Goal: Task Accomplishment & Management: Manage account settings

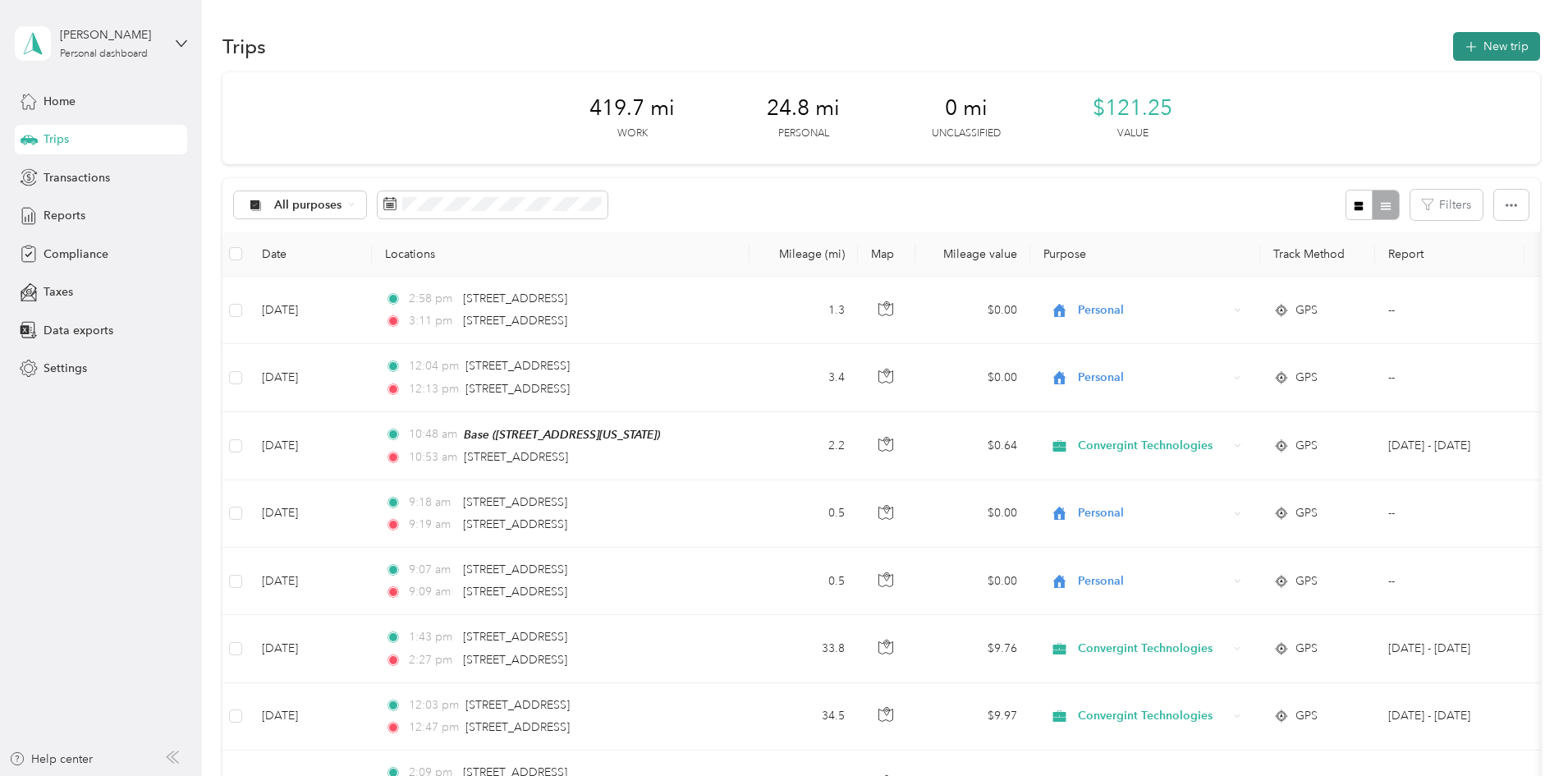
click at [1453, 38] on button "New trip" at bounding box center [1497, 46] width 87 height 29
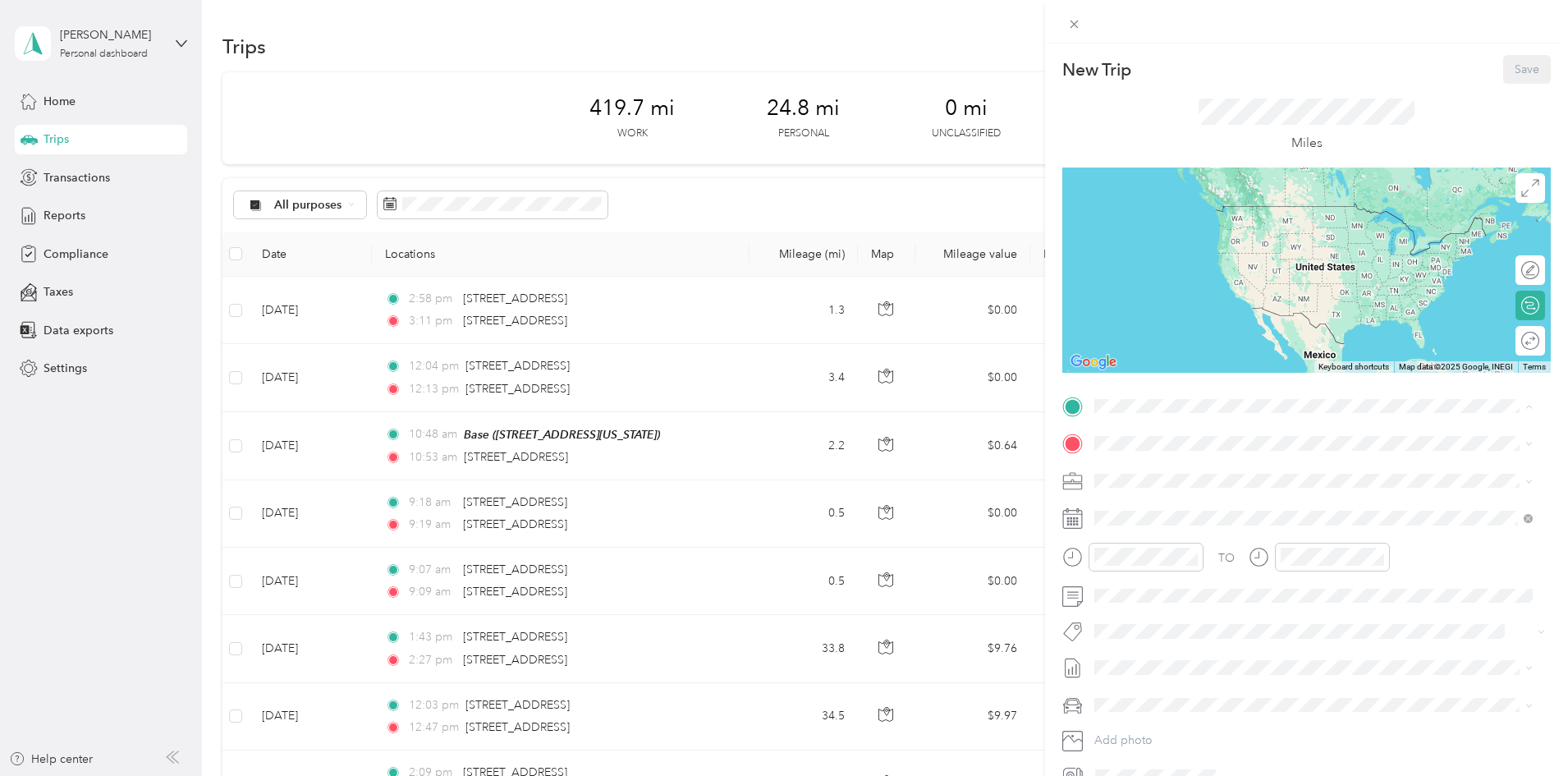
click at [1145, 468] on strong "Base" at bounding box center [1138, 472] width 26 height 15
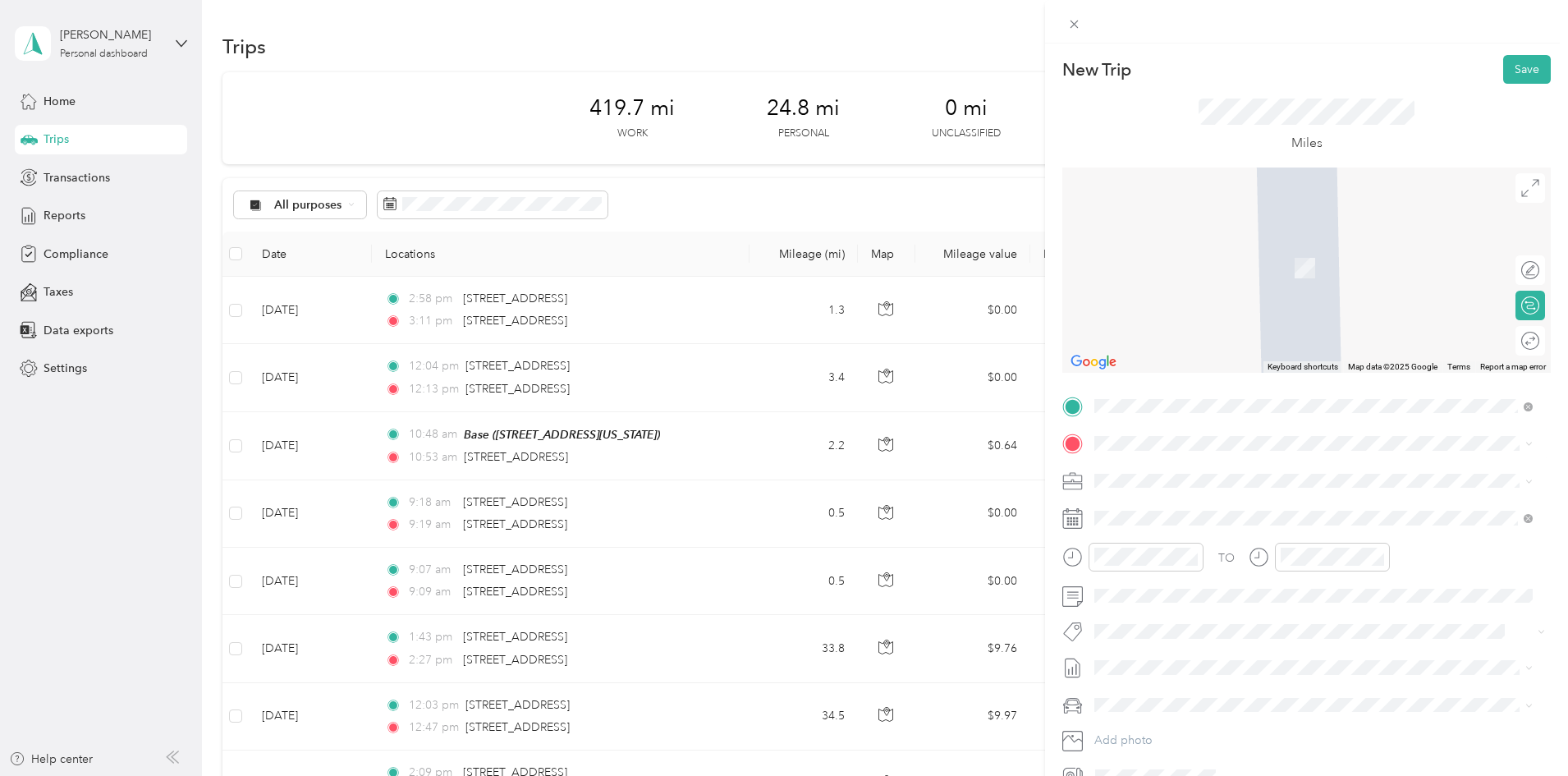
click at [1304, 505] on span "18000 Von Karman Avenue Irvine, California 92612, United States" at bounding box center [1253, 498] width 255 height 15
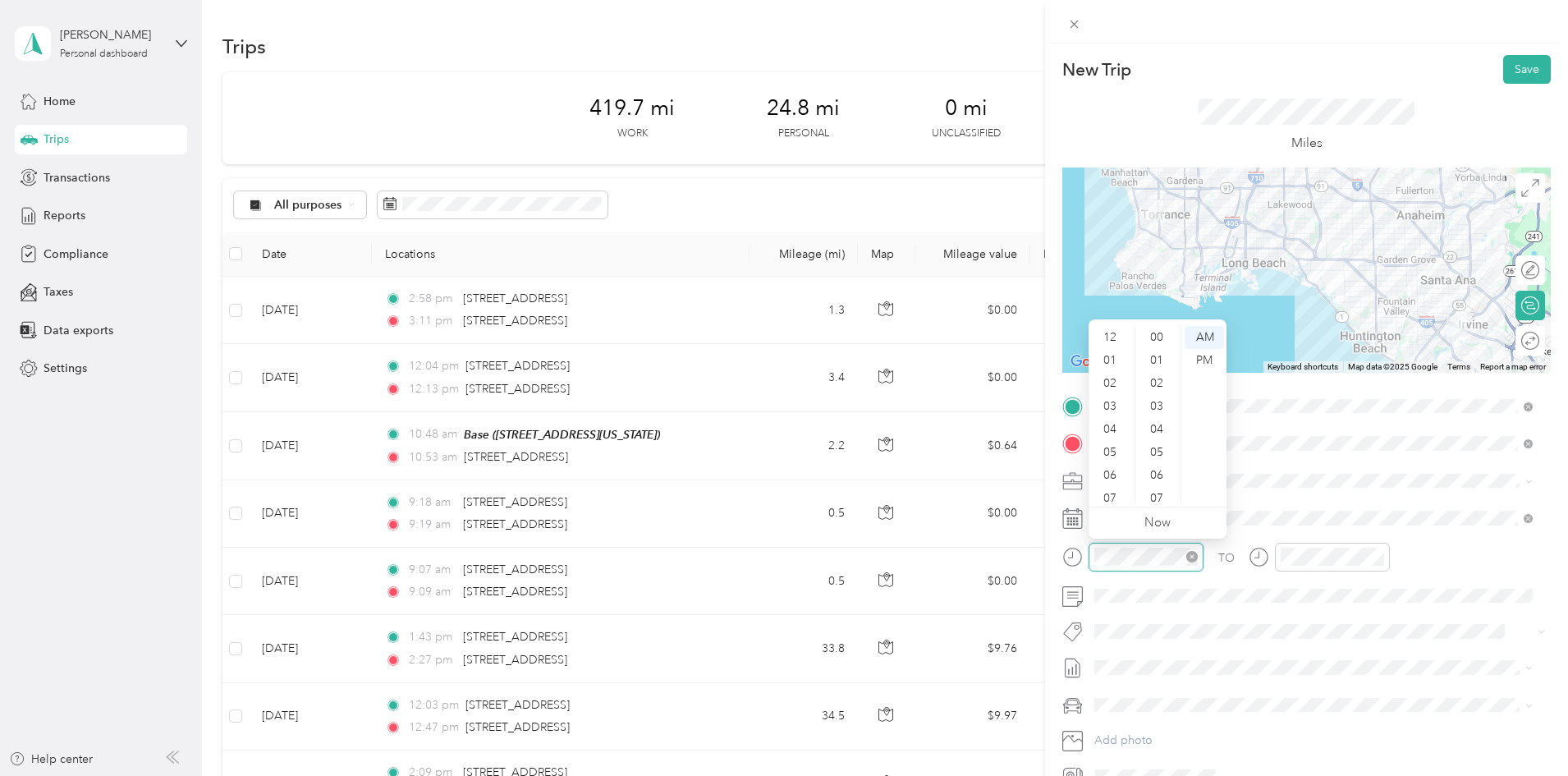
scroll to position [99, 0]
click at [1187, 492] on ul "AM PM" at bounding box center [1204, 415] width 46 height 178
click at [1167, 487] on div "45" at bounding box center [1158, 482] width 40 height 23
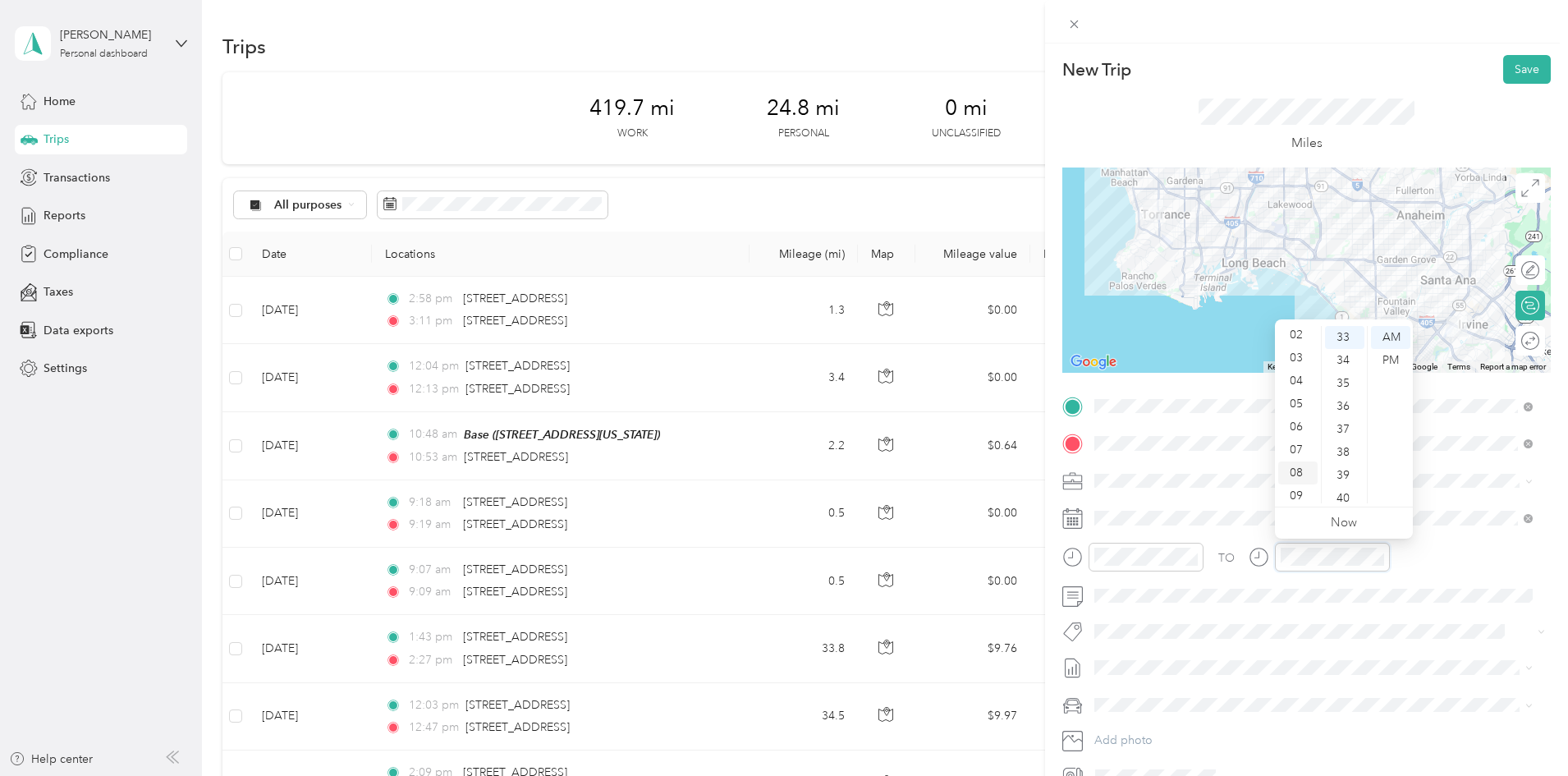
scroll to position [0, 0]
click at [1296, 335] on div "12" at bounding box center [1298, 338] width 40 height 23
click at [1342, 485] on div "50" at bounding box center [1344, 482] width 40 height 23
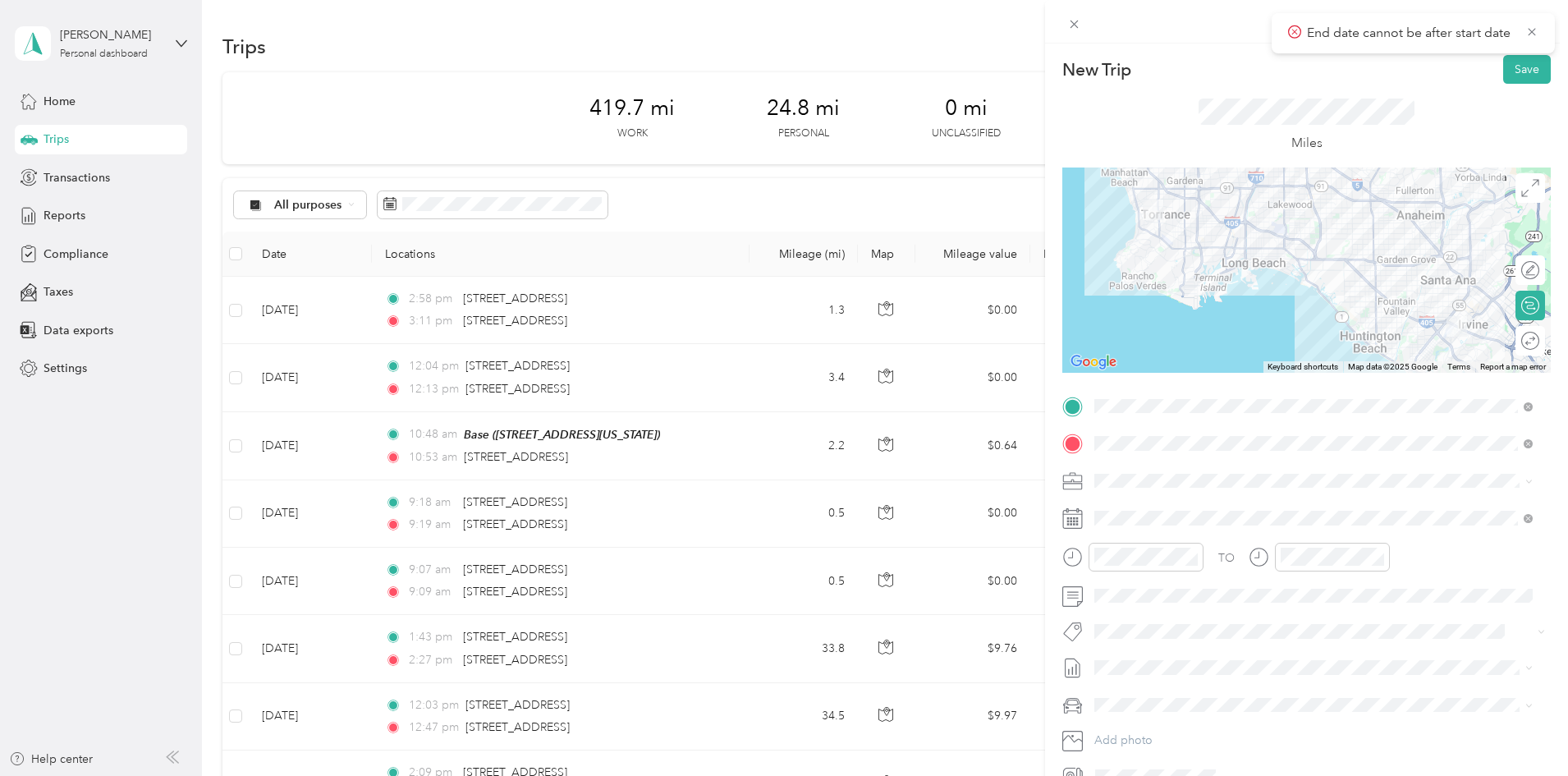
click at [1432, 549] on div "TO" at bounding box center [1306, 563] width 488 height 41
click at [1298, 340] on div "12" at bounding box center [1298, 338] width 40 height 23
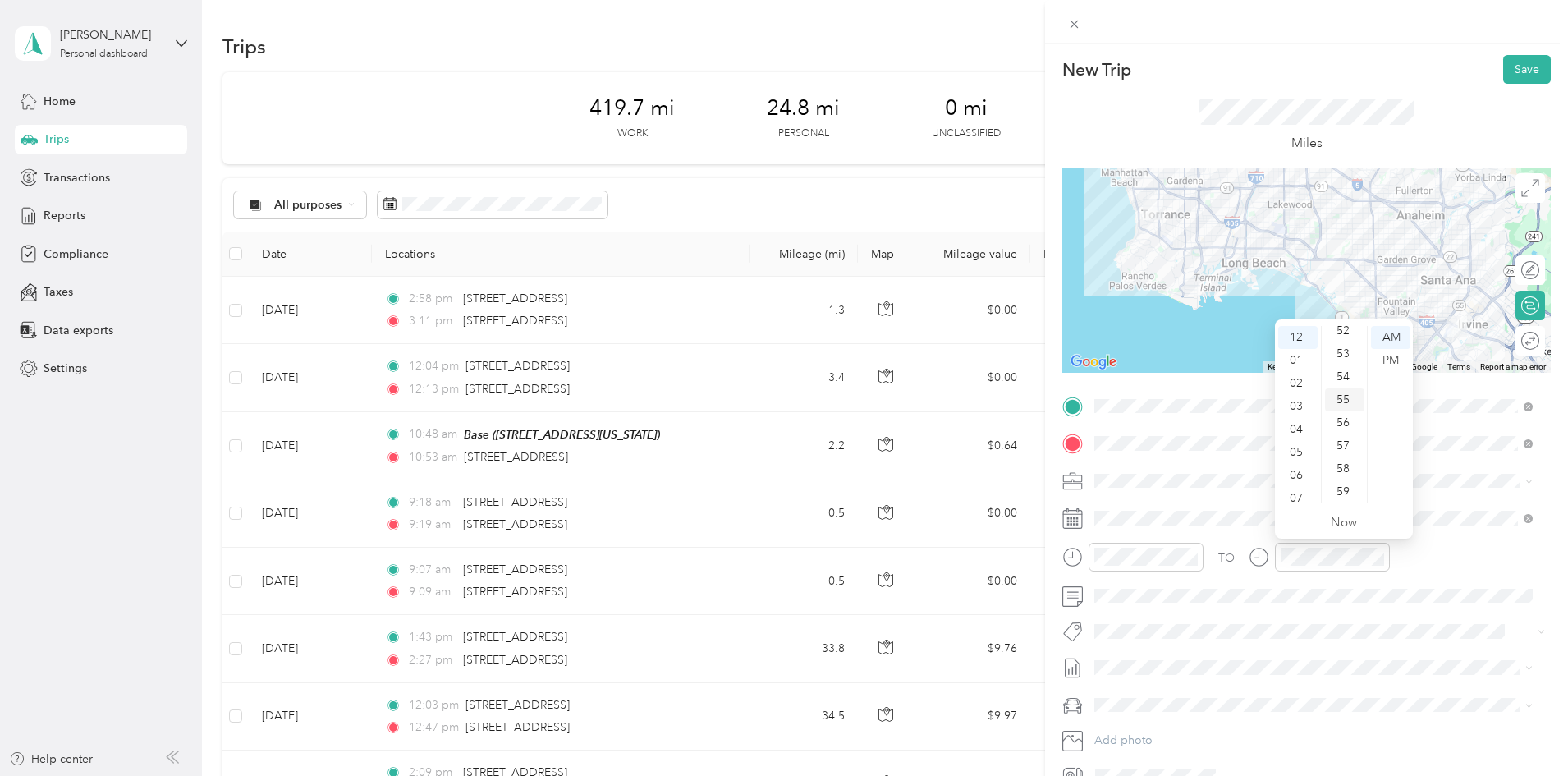
click at [1340, 400] on div "55" at bounding box center [1344, 400] width 40 height 23
click at [1384, 337] on div "AM" at bounding box center [1390, 338] width 40 height 23
click at [1296, 332] on div "12" at bounding box center [1298, 338] width 40 height 23
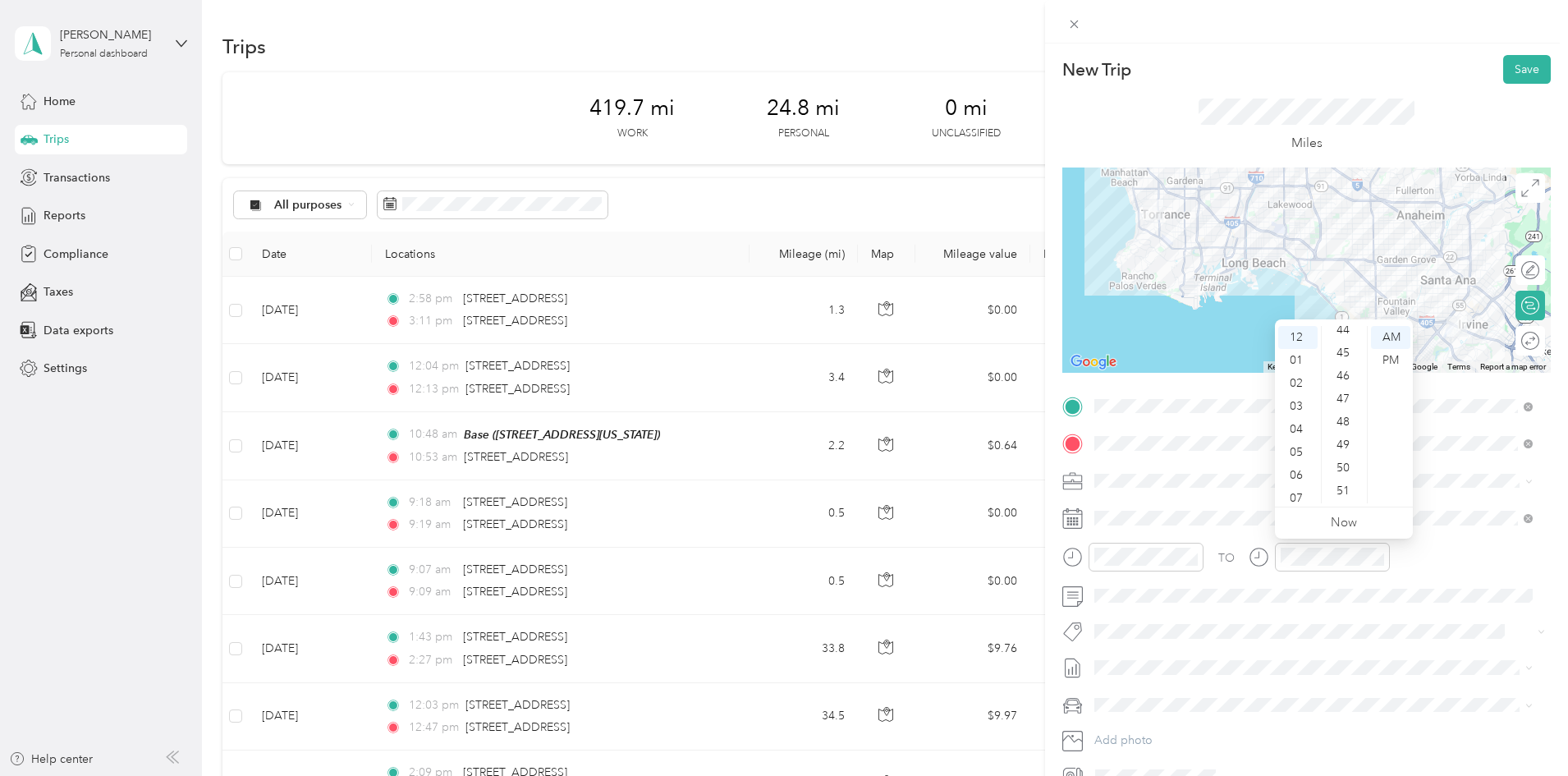
scroll to position [1169, 0]
click at [1340, 389] on div "53" at bounding box center [1344, 387] width 40 height 23
click at [1390, 334] on div "AM" at bounding box center [1390, 338] width 40 height 23
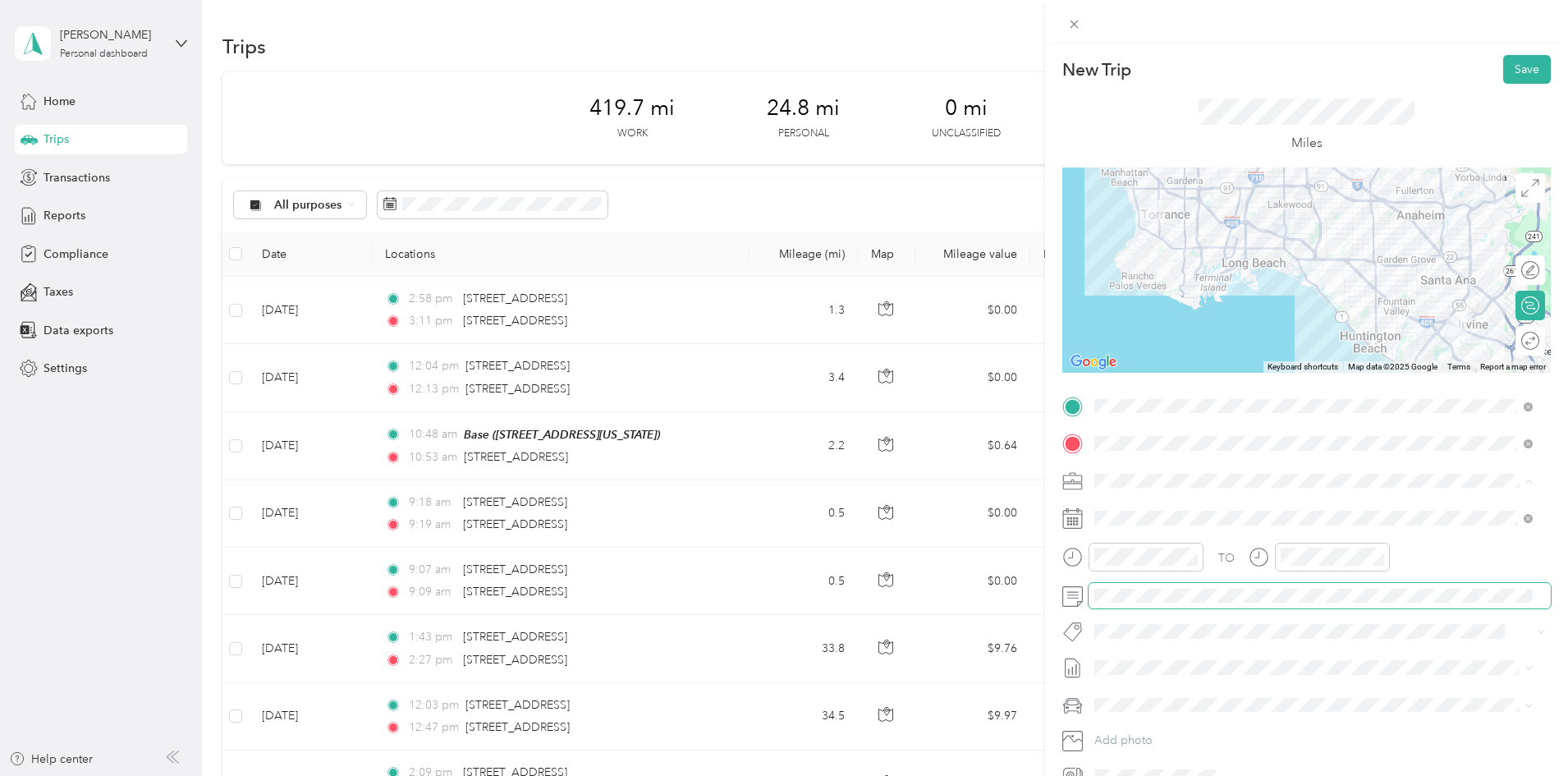
click at [1339, 608] on span at bounding box center [1319, 596] width 462 height 26
click at [1347, 566] on div at bounding box center [1332, 557] width 115 height 29
click at [1294, 336] on div "12" at bounding box center [1298, 338] width 40 height 23
click at [1349, 495] on div "40" at bounding box center [1344, 499] width 40 height 23
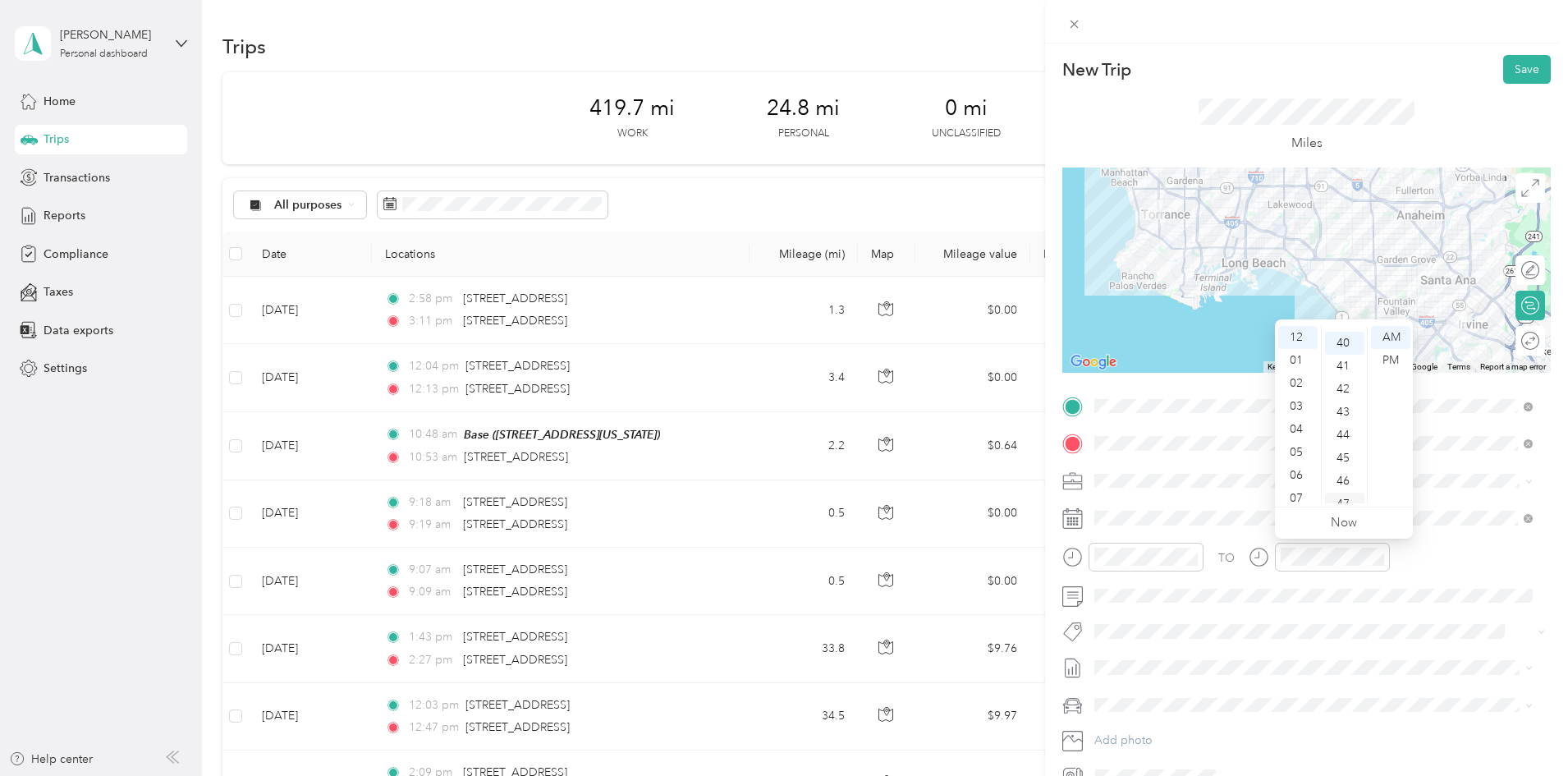
scroll to position [920, 0]
click at [1389, 335] on div "AM" at bounding box center [1390, 338] width 40 height 23
click at [1302, 334] on div "12" at bounding box center [1298, 338] width 40 height 23
click at [1342, 497] on div "40" at bounding box center [1344, 499] width 40 height 23
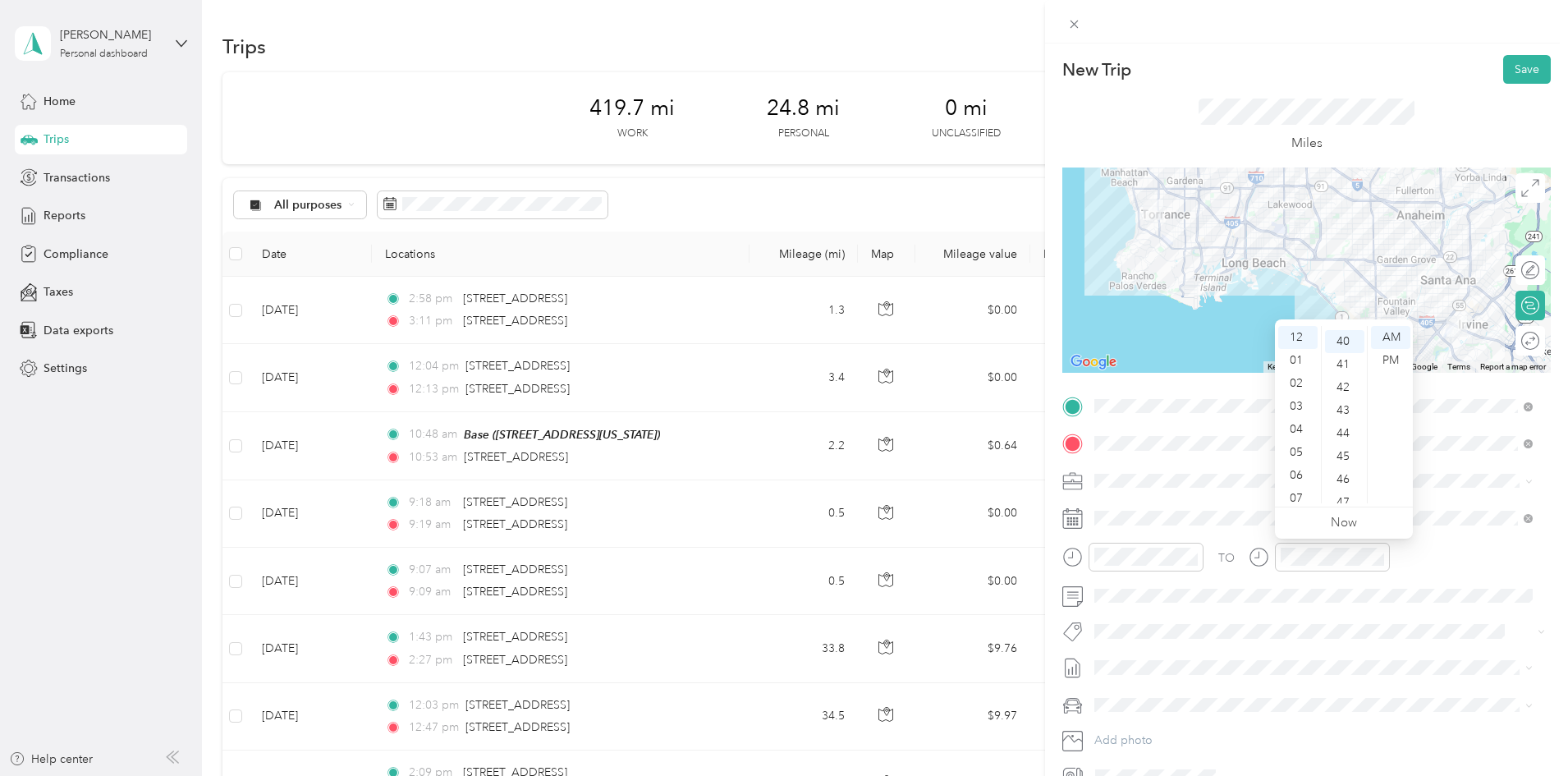
scroll to position [920, 0]
click at [1391, 363] on div "PM" at bounding box center [1390, 360] width 40 height 23
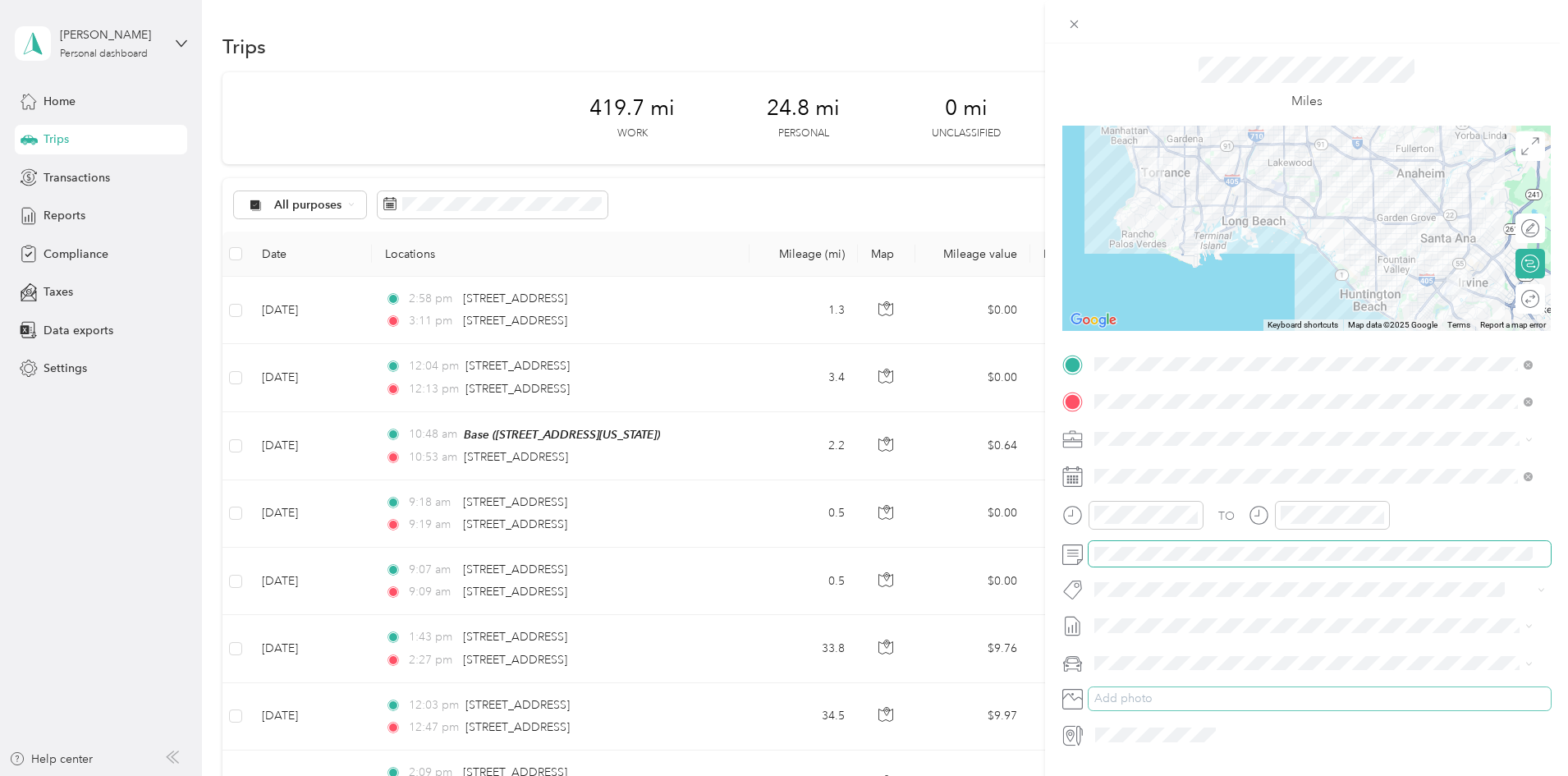
scroll to position [0, 0]
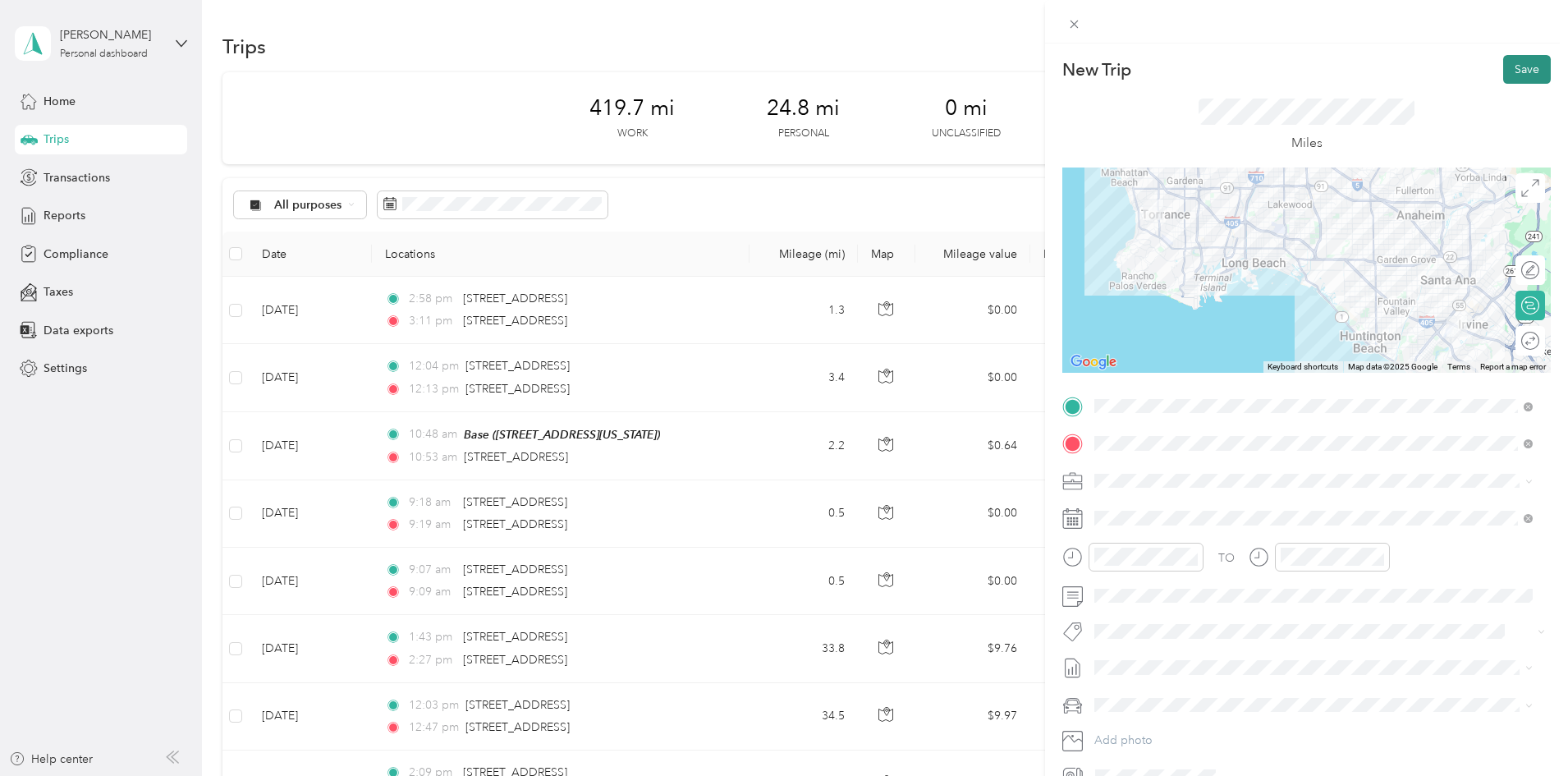
click at [1516, 69] on button "Save" at bounding box center [1527, 68] width 48 height 29
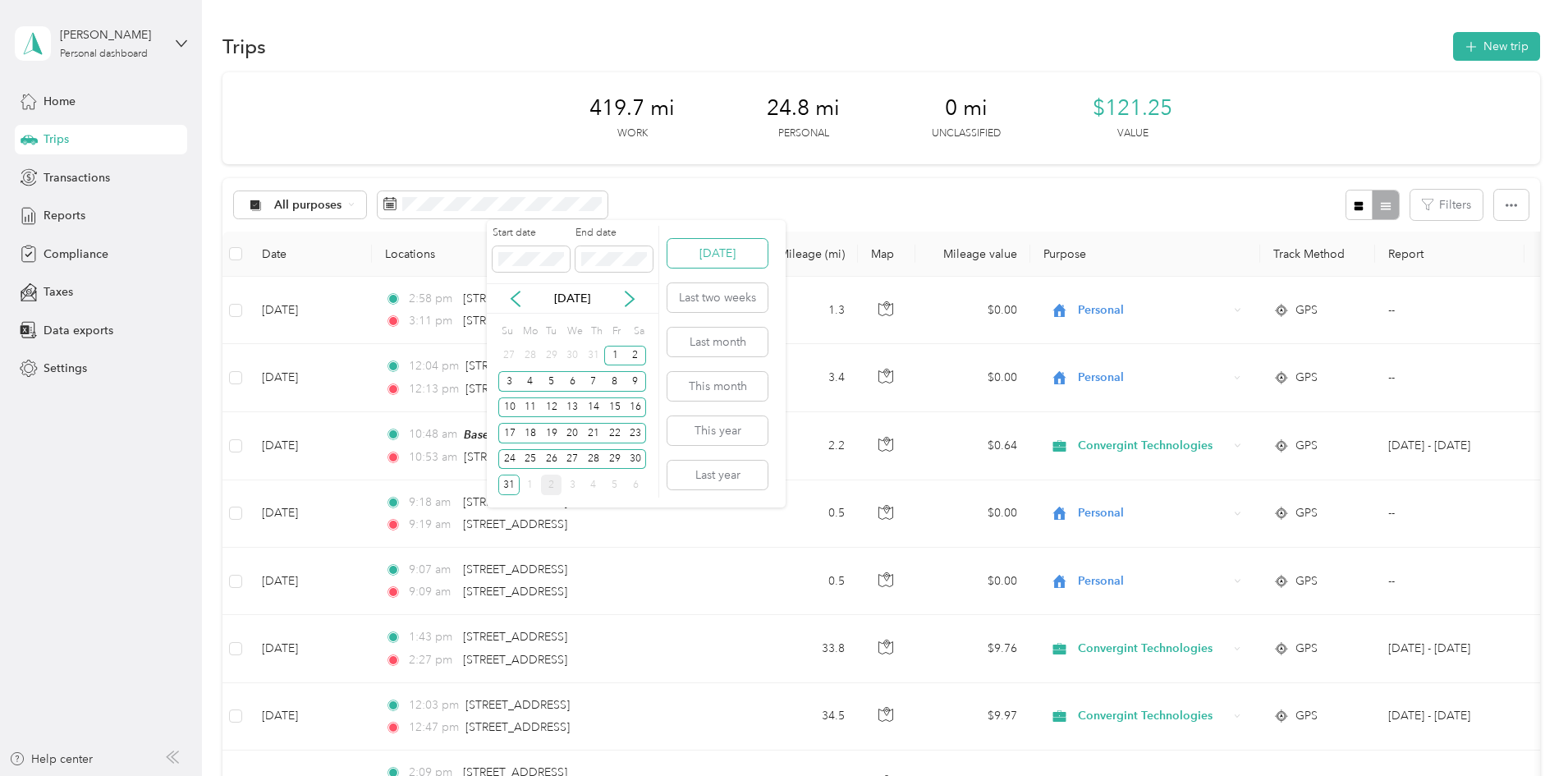
click at [717, 245] on button "Today" at bounding box center [717, 253] width 100 height 29
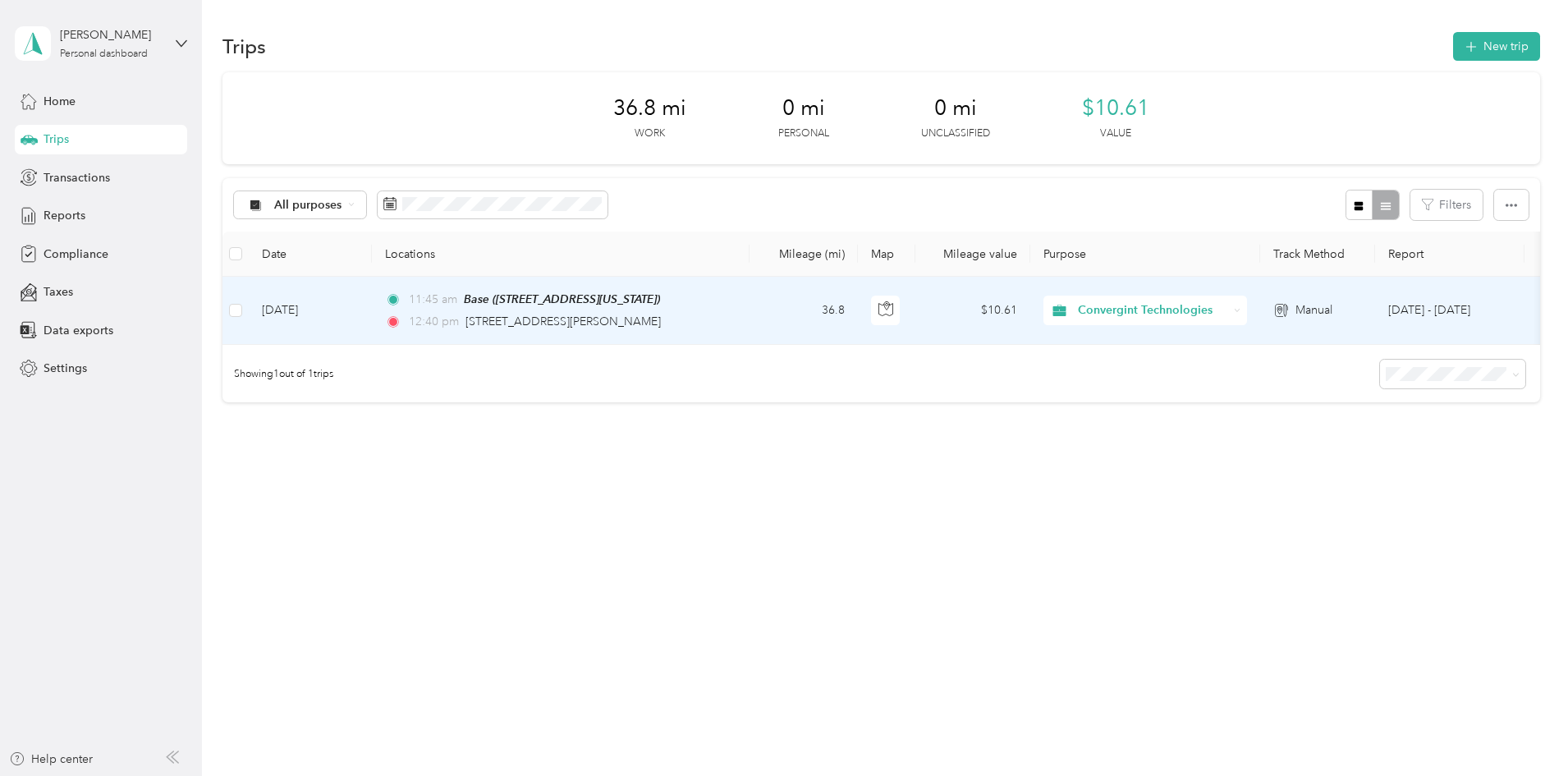
click at [658, 305] on div "Base ([STREET_ADDRESS][US_STATE])" at bounding box center [562, 299] width 196 height 18
click at [656, 312] on div "11:45 am Base (21008 Ladeene Avenue, Torrance, Torrance, California) 12:40 pm 1…" at bounding box center [557, 310] width 345 height 41
click at [656, 775] on div at bounding box center [779, 776] width 1560 height 0
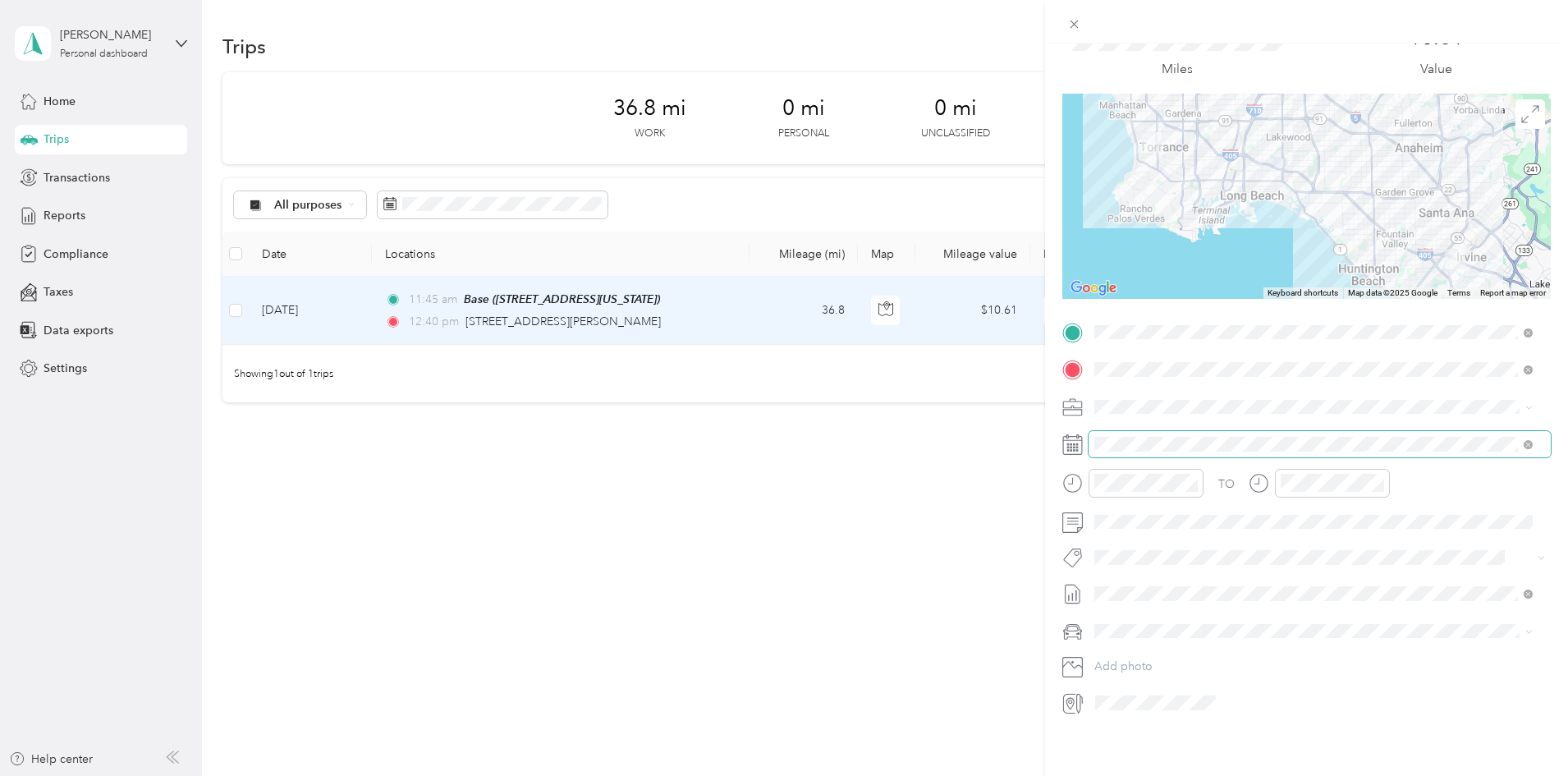
scroll to position [86, 0]
click at [1137, 523] on icon at bounding box center [1135, 525] width 17 height 17
click at [1171, 635] on div "12" at bounding box center [1171, 634] width 21 height 20
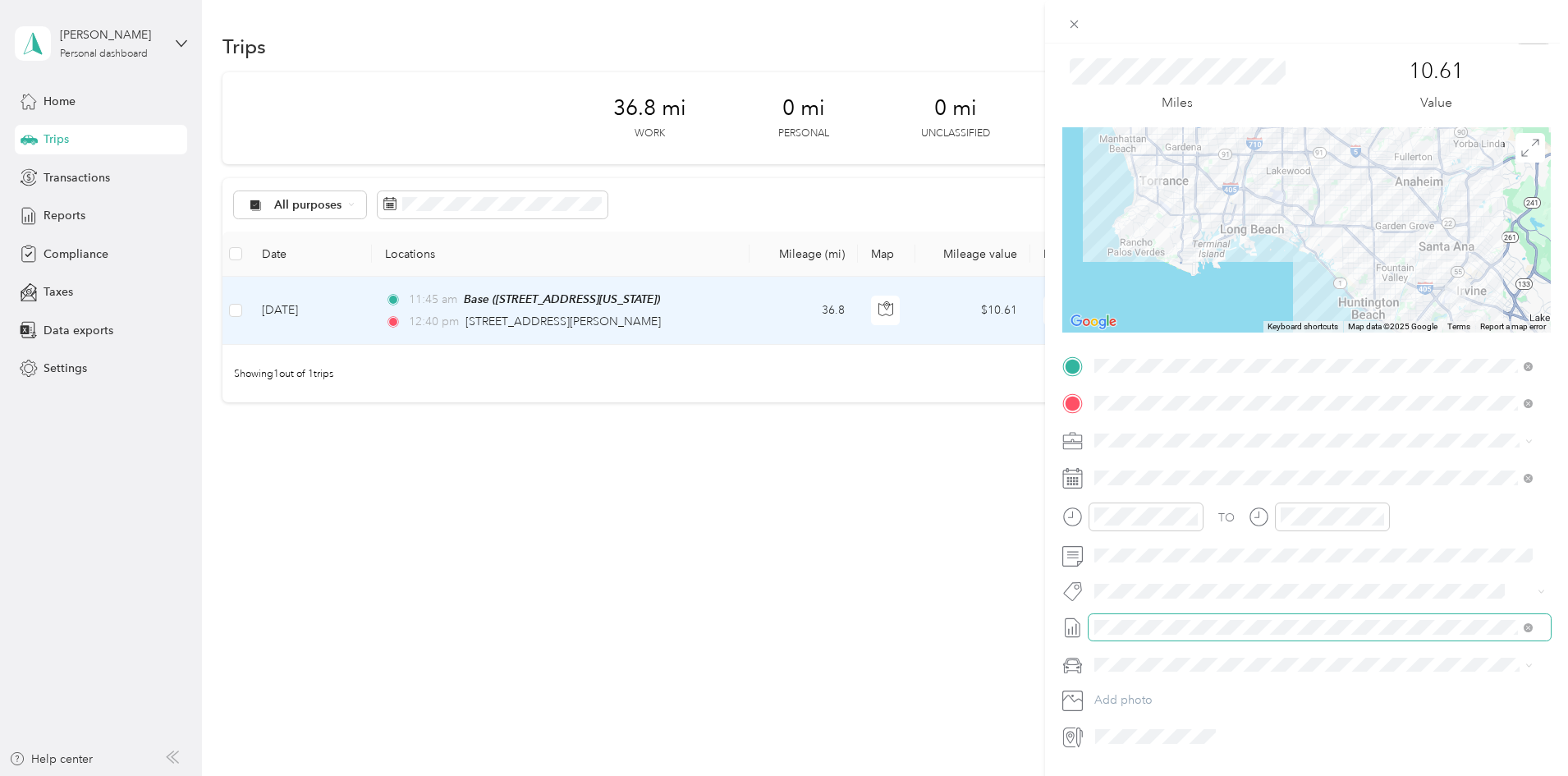
scroll to position [0, 0]
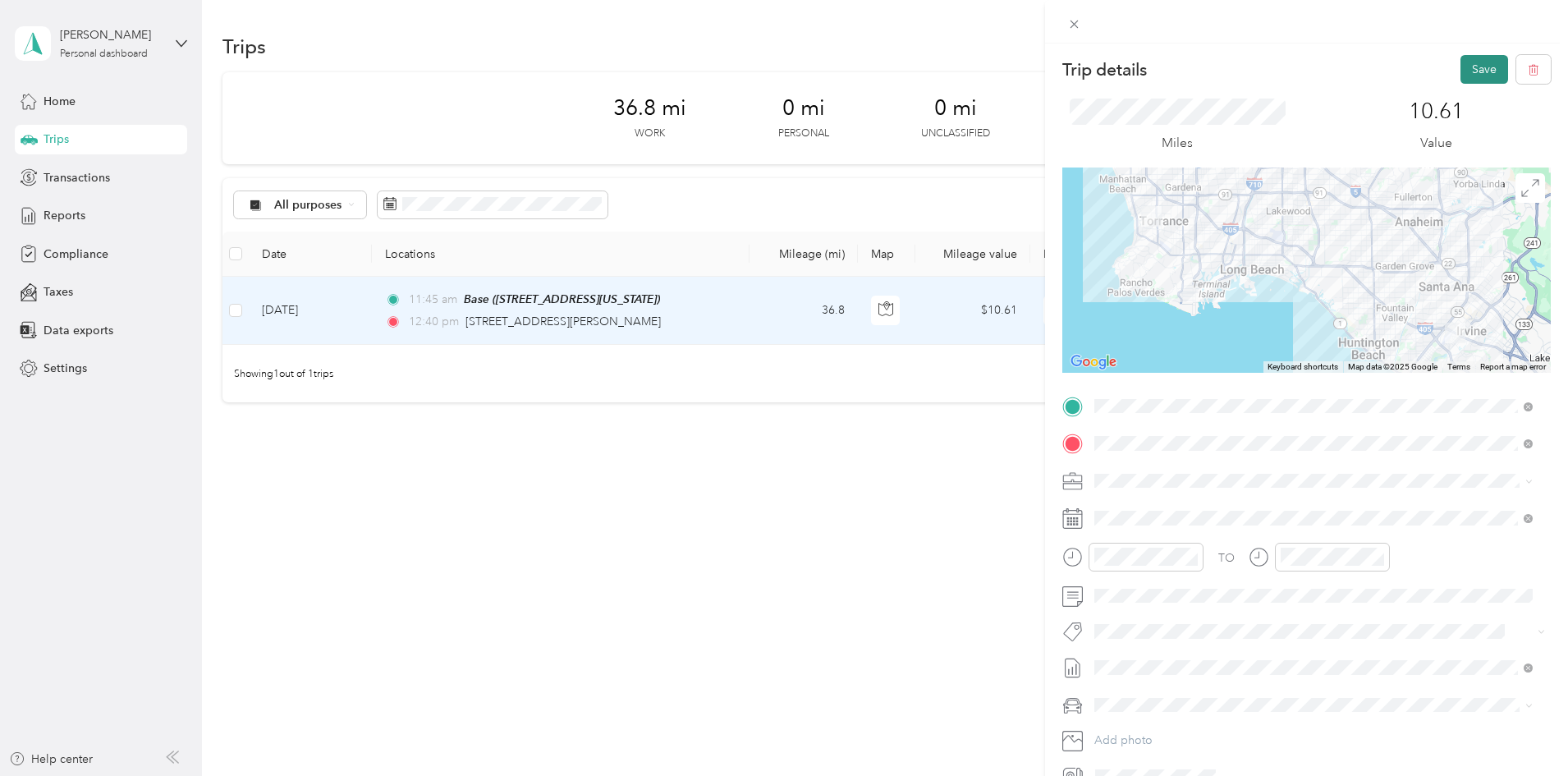
click at [1474, 64] on button "Save" at bounding box center [1485, 68] width 48 height 29
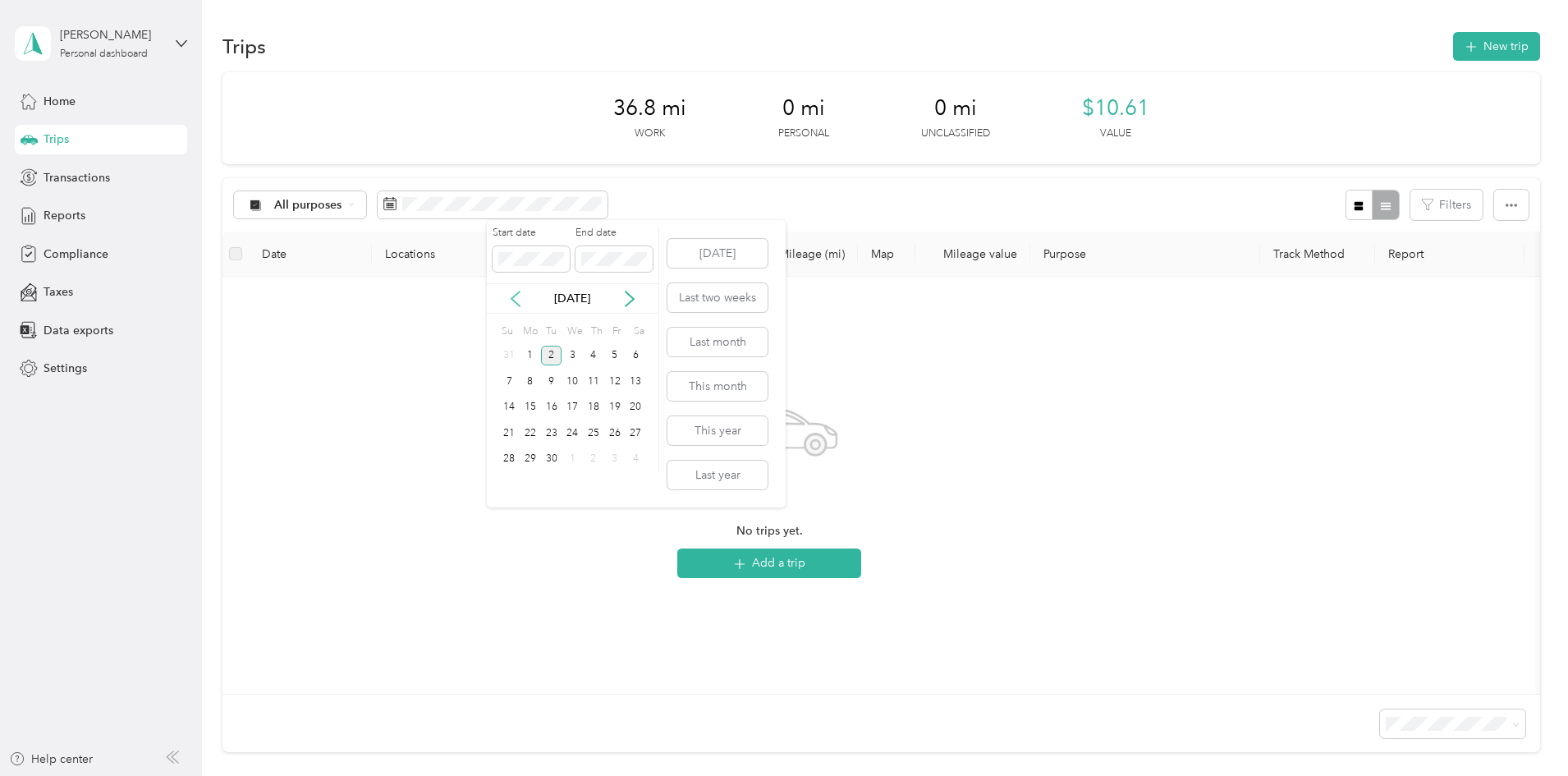
click at [515, 293] on icon at bounding box center [516, 299] width 17 height 17
click at [619, 356] on div "1" at bounding box center [615, 356] width 21 height 20
click at [509, 482] on div "31" at bounding box center [508, 485] width 21 height 20
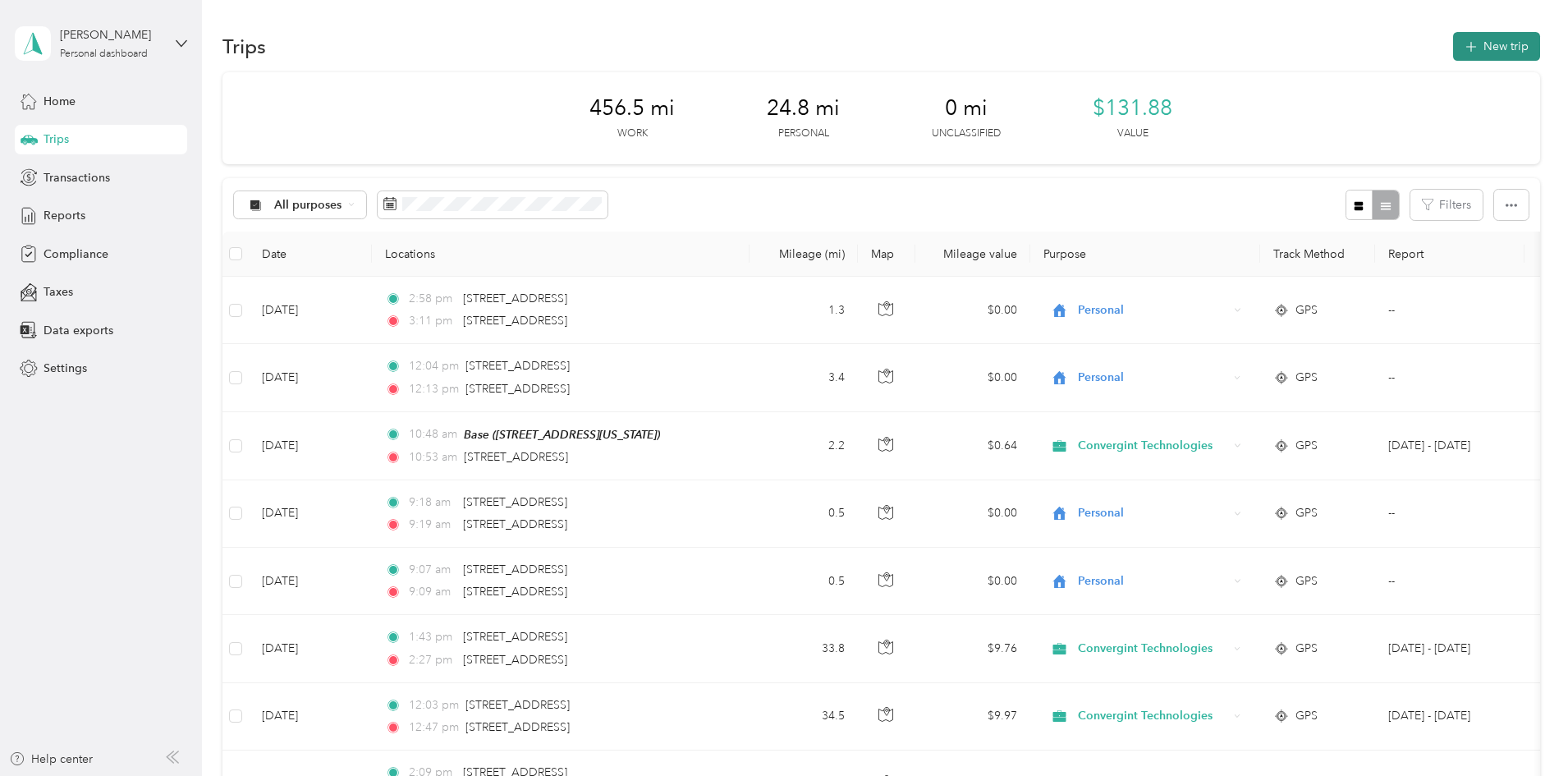
click at [1453, 48] on button "New trip" at bounding box center [1497, 46] width 87 height 29
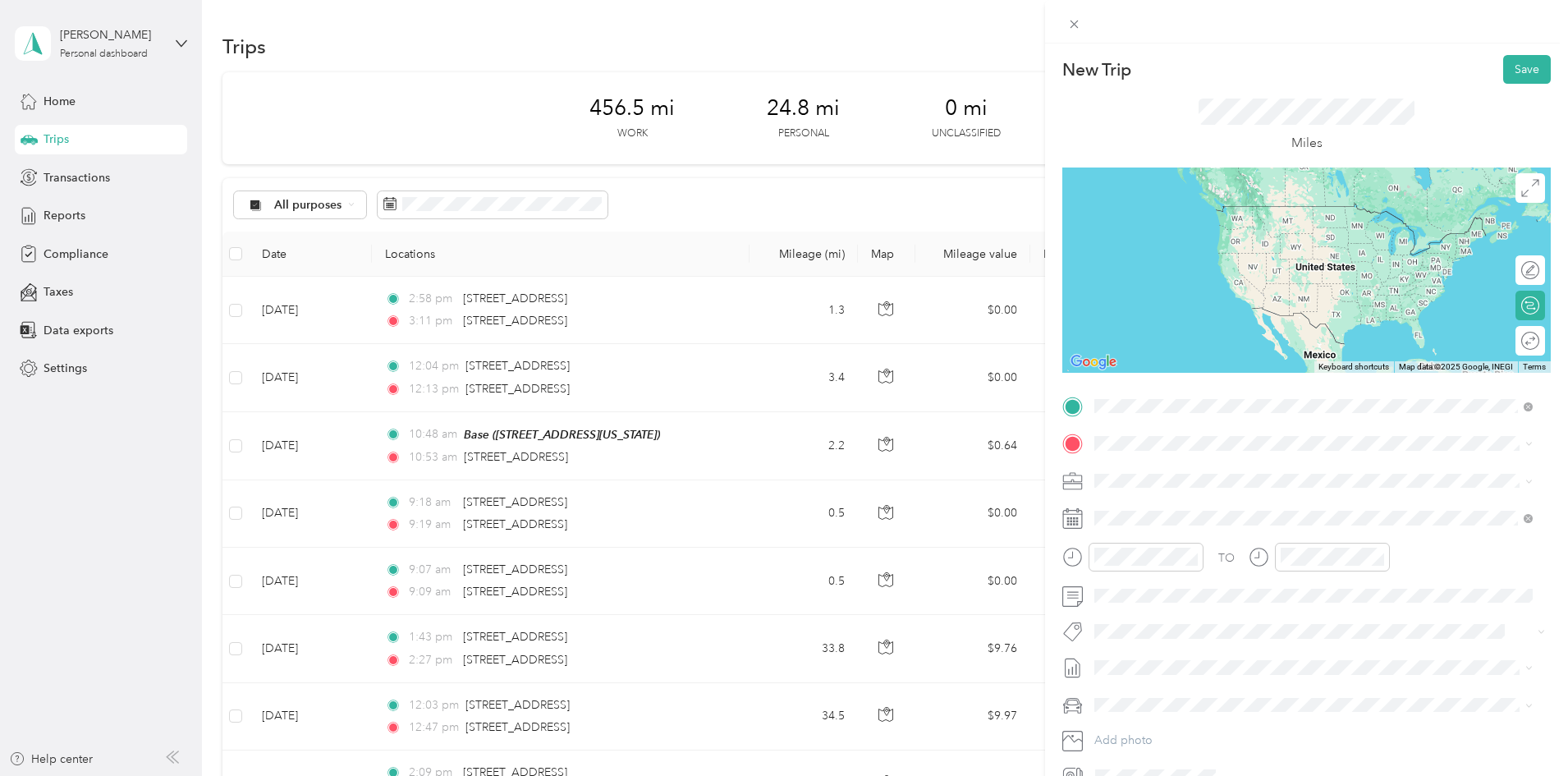
click at [1246, 463] on span "18000 Von Karman Avenue Irvine, California 92612, United States" at bounding box center [1253, 465] width 255 height 15
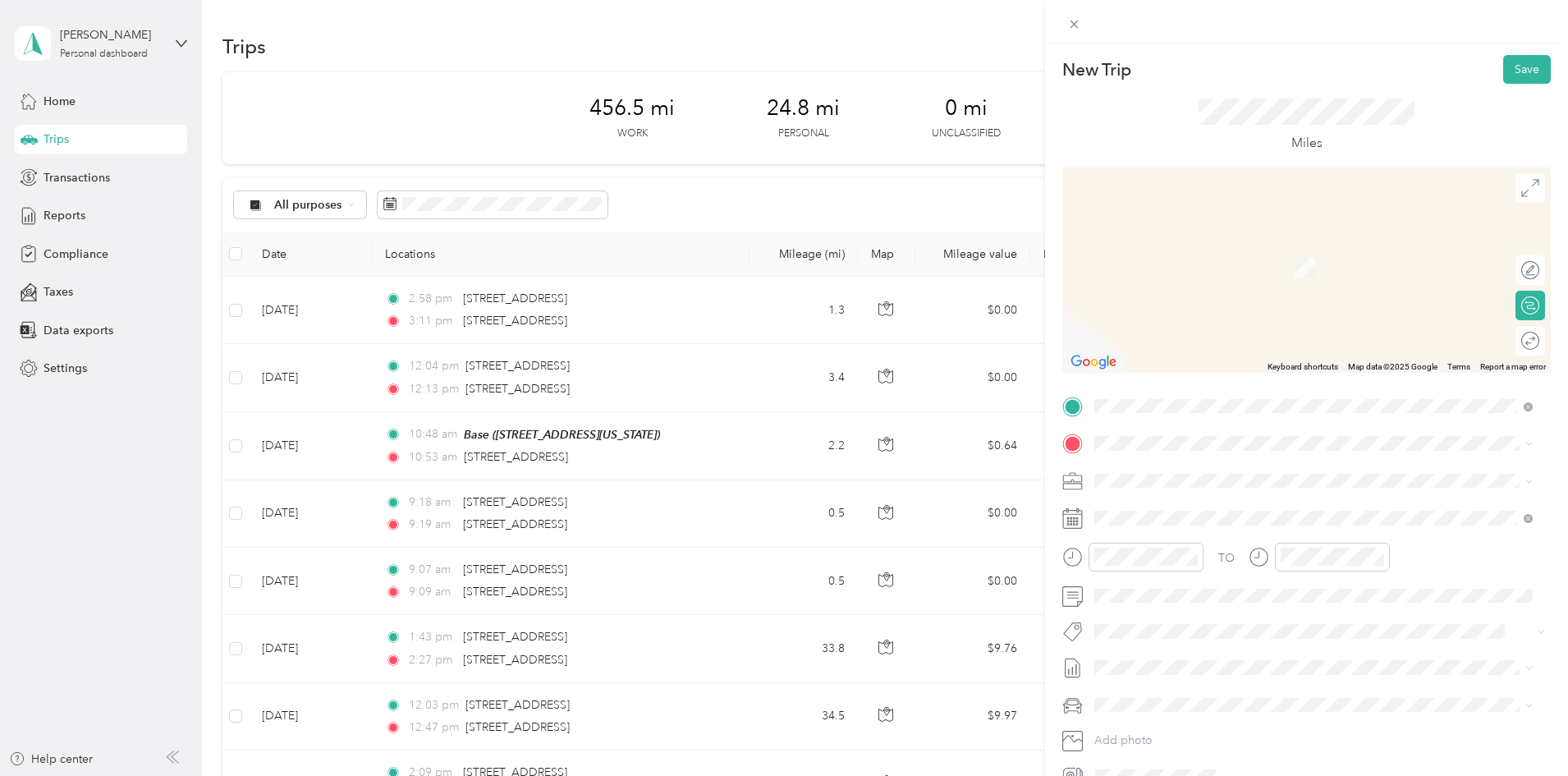
click at [1198, 512] on div "Base 21008 Ladeene Avenue, Torrance, 90503, Torrance, California, United States" at bounding box center [1207, 516] width 165 height 34
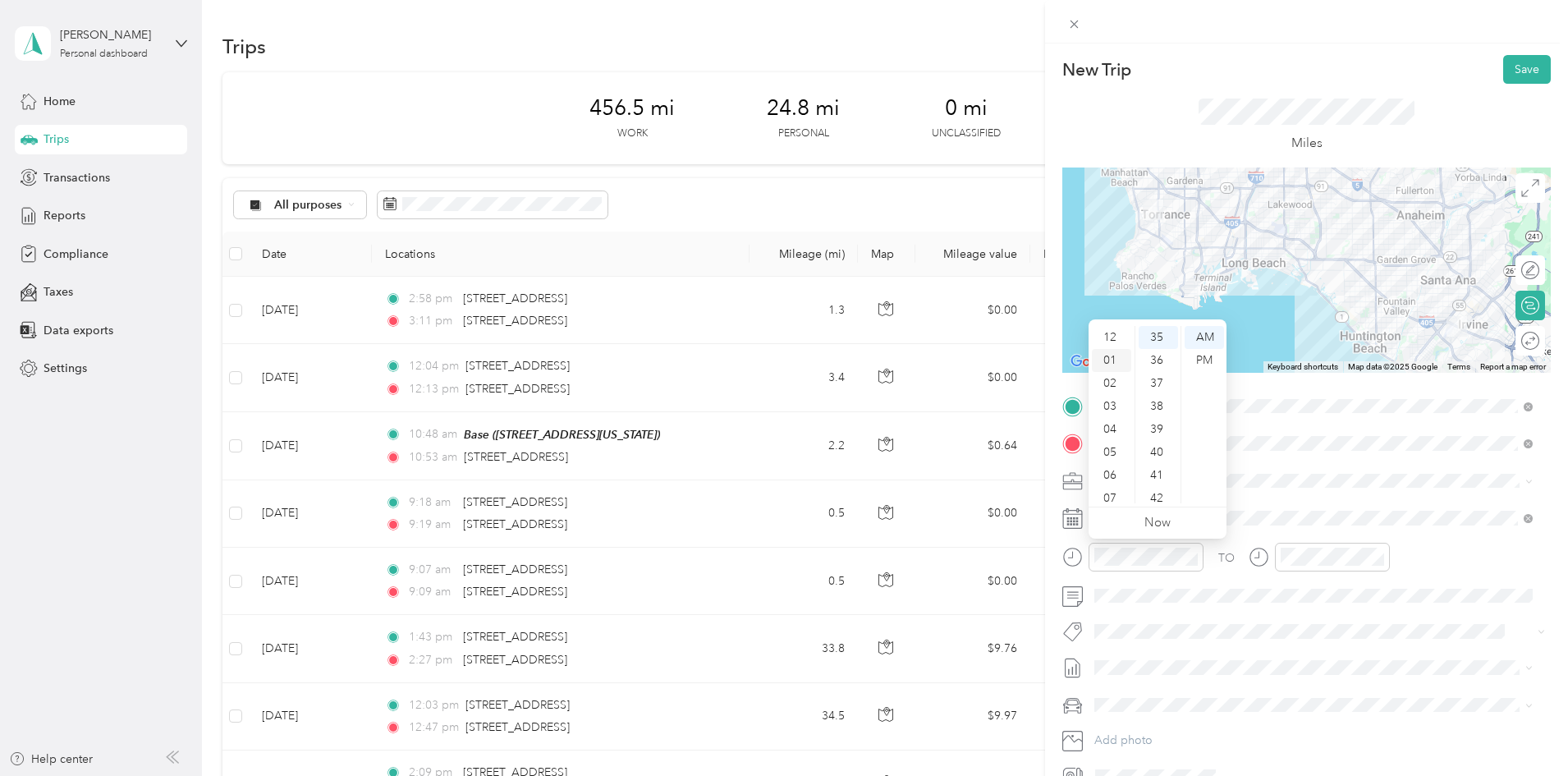
click at [1116, 355] on div "01" at bounding box center [1111, 360] width 40 height 23
click at [1201, 361] on div "PM" at bounding box center [1204, 360] width 40 height 23
click at [1162, 473] on div "41" at bounding box center [1158, 475] width 40 height 23
click at [1158, 498] on div "48" at bounding box center [1158, 499] width 40 height 23
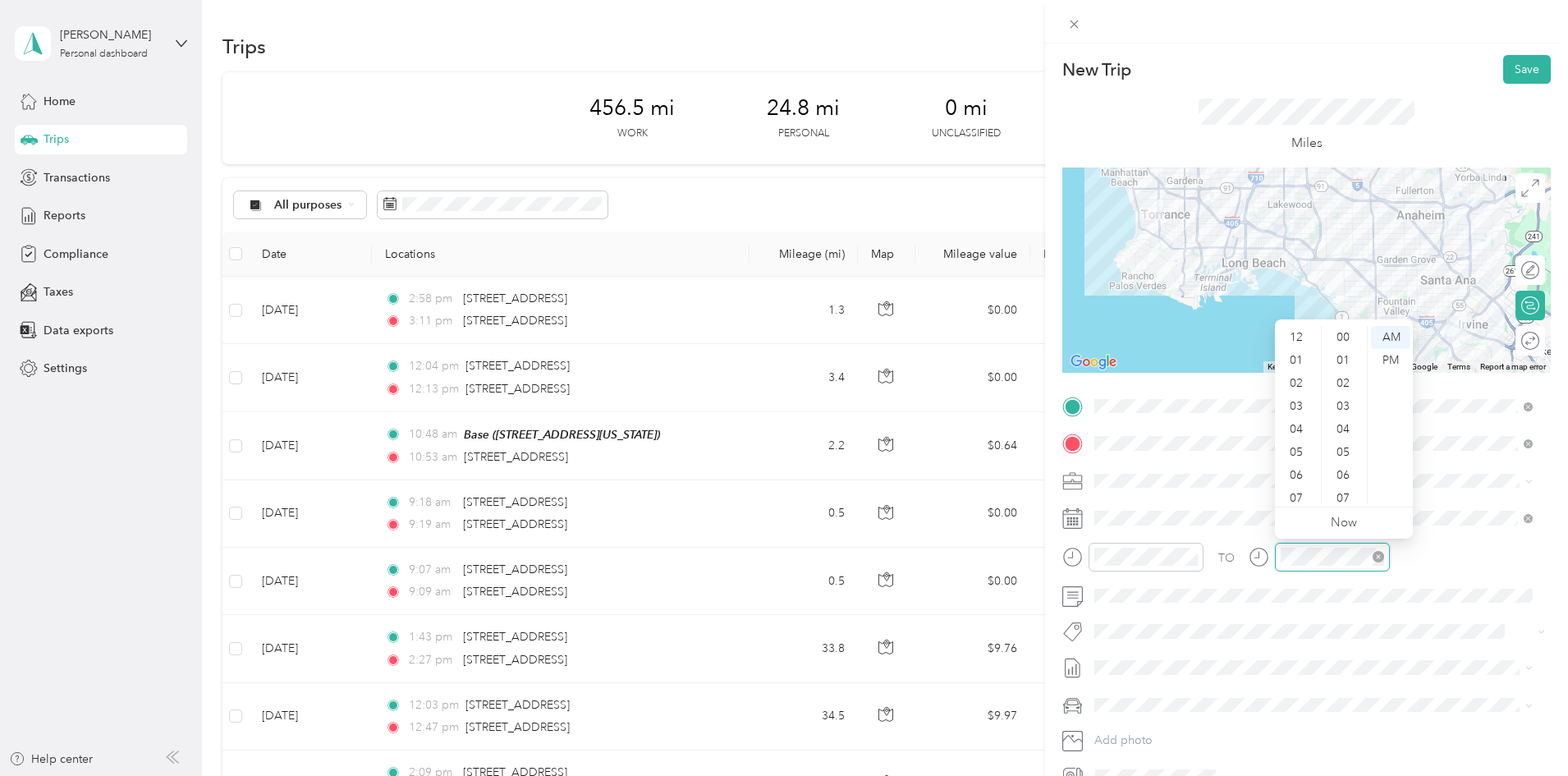
scroll to position [99, 0]
click at [1384, 359] on div "PM" at bounding box center [1390, 360] width 40 height 23
click at [1293, 391] on div "03" at bounding box center [1298, 389] width 40 height 23
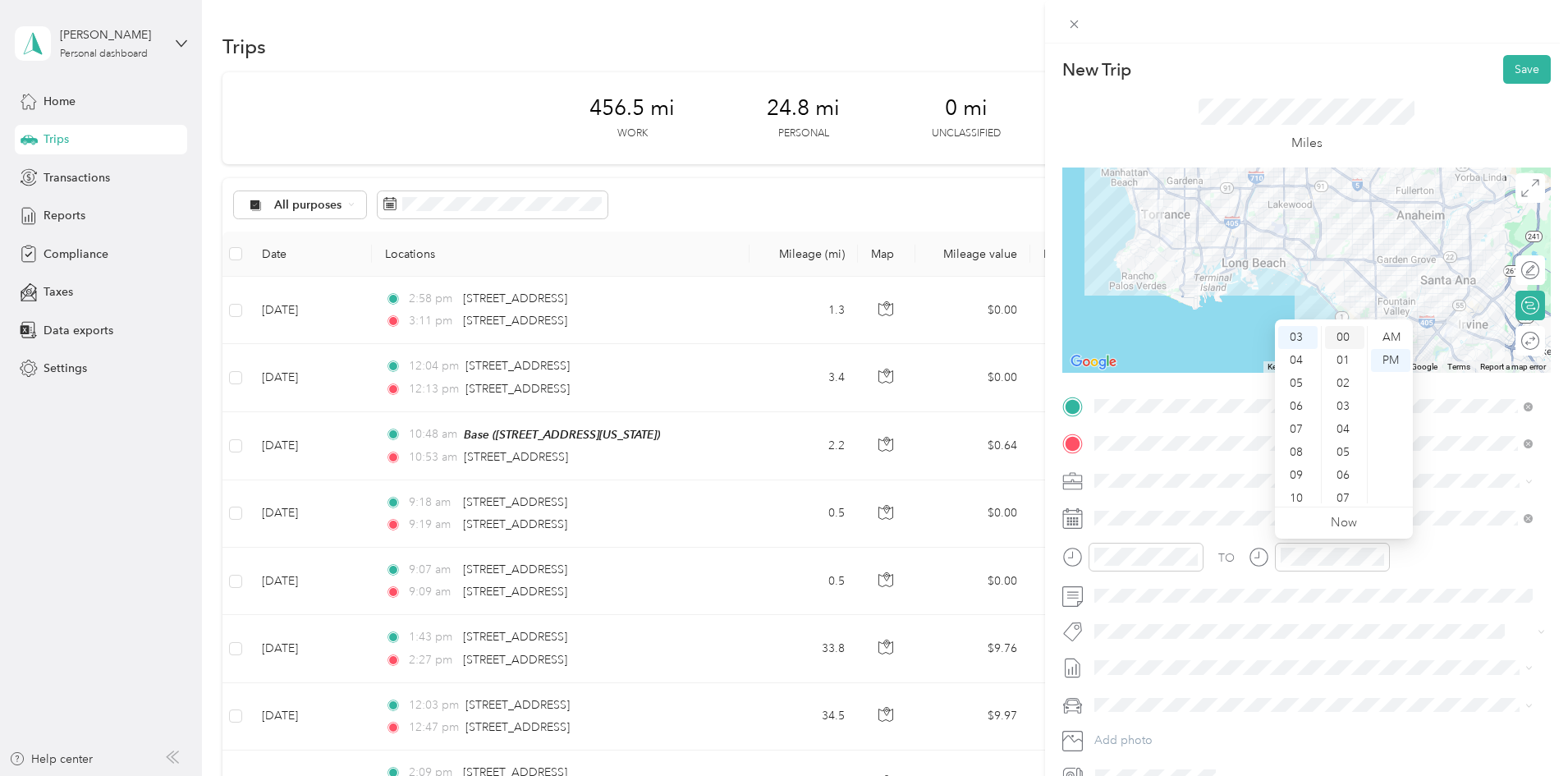
click at [1344, 329] on div "00" at bounding box center [1344, 338] width 40 height 23
click at [1394, 446] on ul "AM PM" at bounding box center [1390, 415] width 46 height 178
click at [1476, 499] on div "TO Add photo" at bounding box center [1306, 591] width 488 height 397
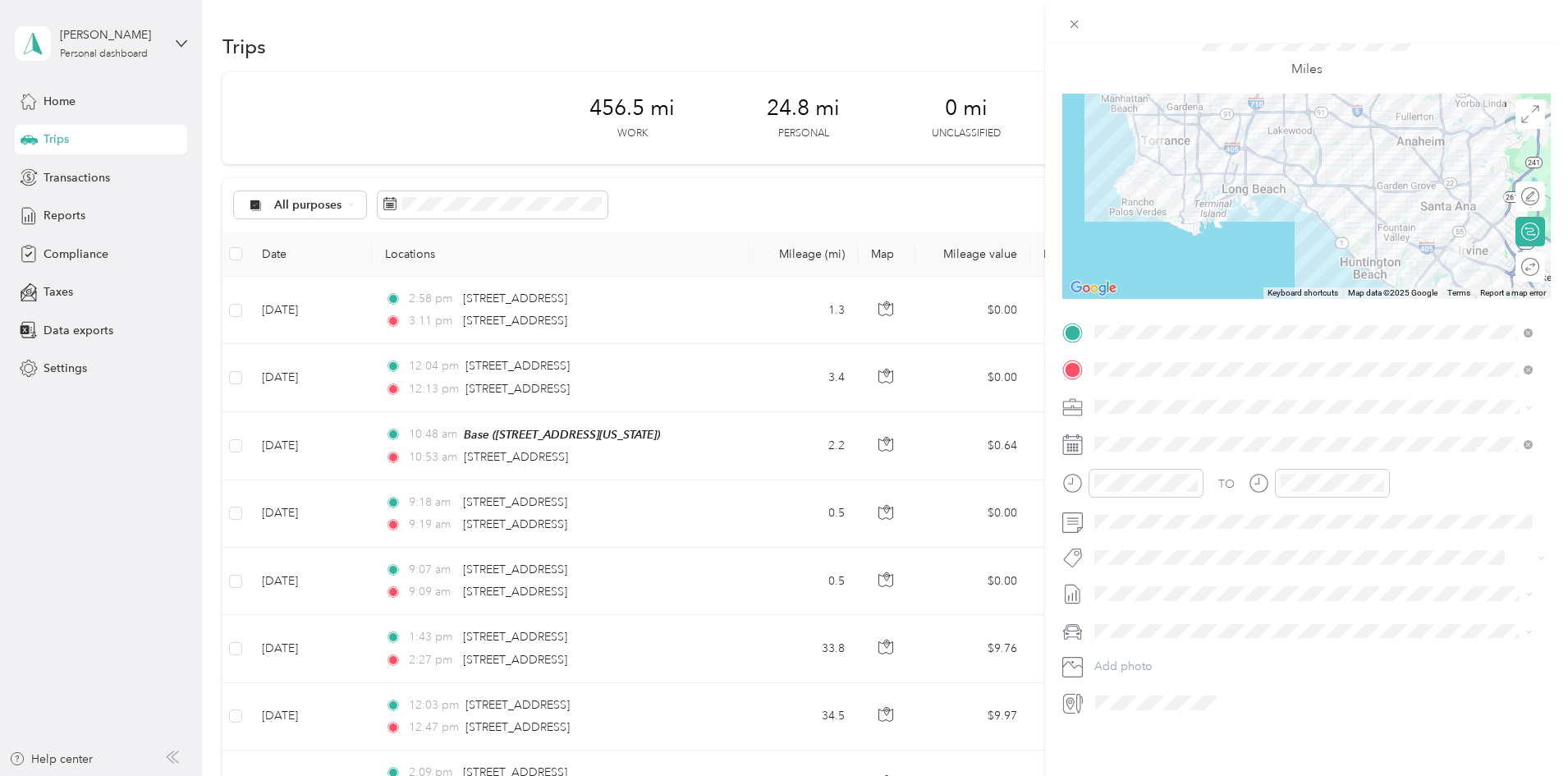
scroll to position [86, 0]
click at [1132, 525] on icon at bounding box center [1135, 524] width 8 height 15
click at [1165, 628] on div "12" at bounding box center [1171, 634] width 21 height 20
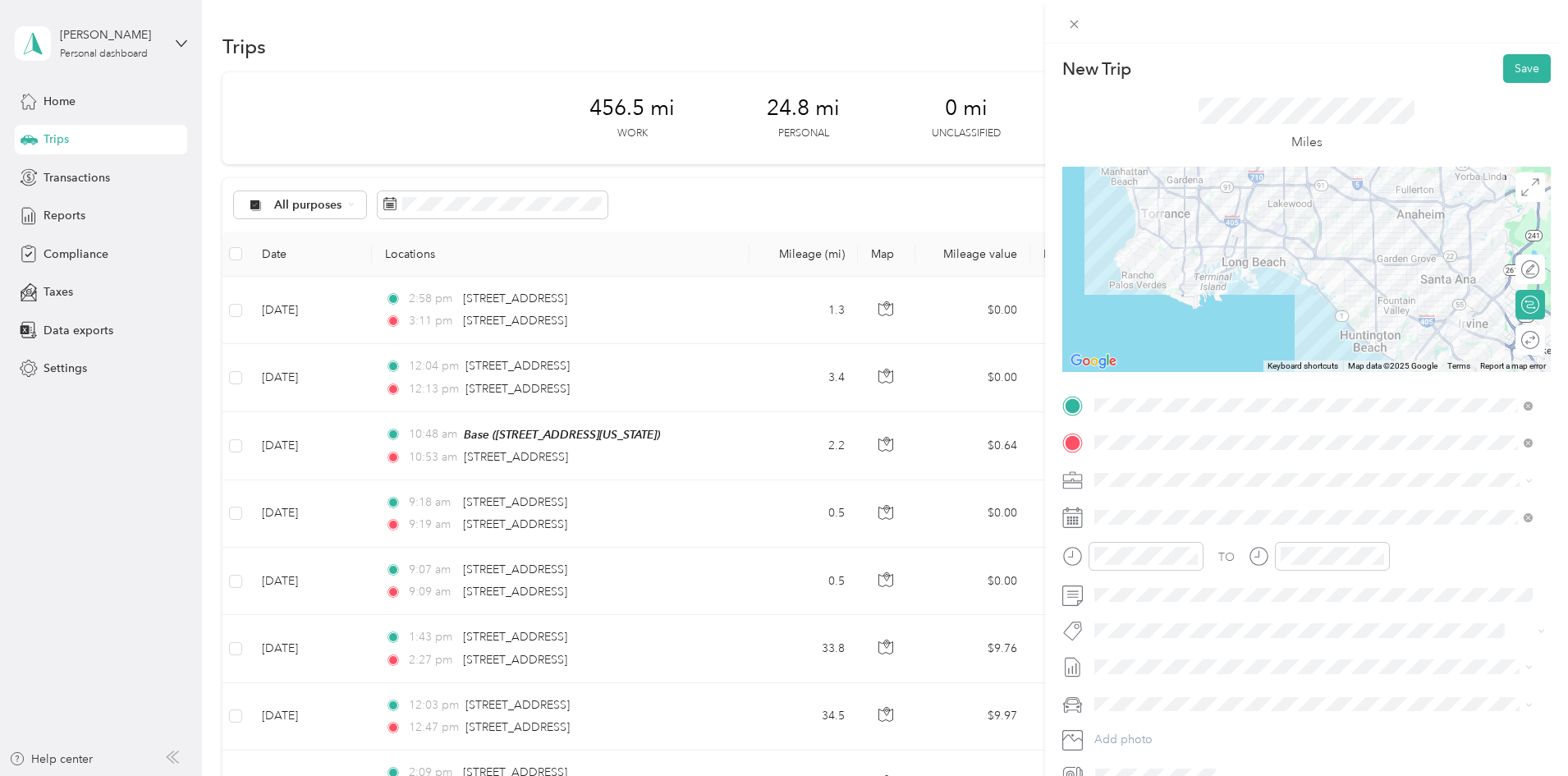
scroll to position [0, 0]
click at [1521, 73] on button "Save" at bounding box center [1527, 68] width 48 height 29
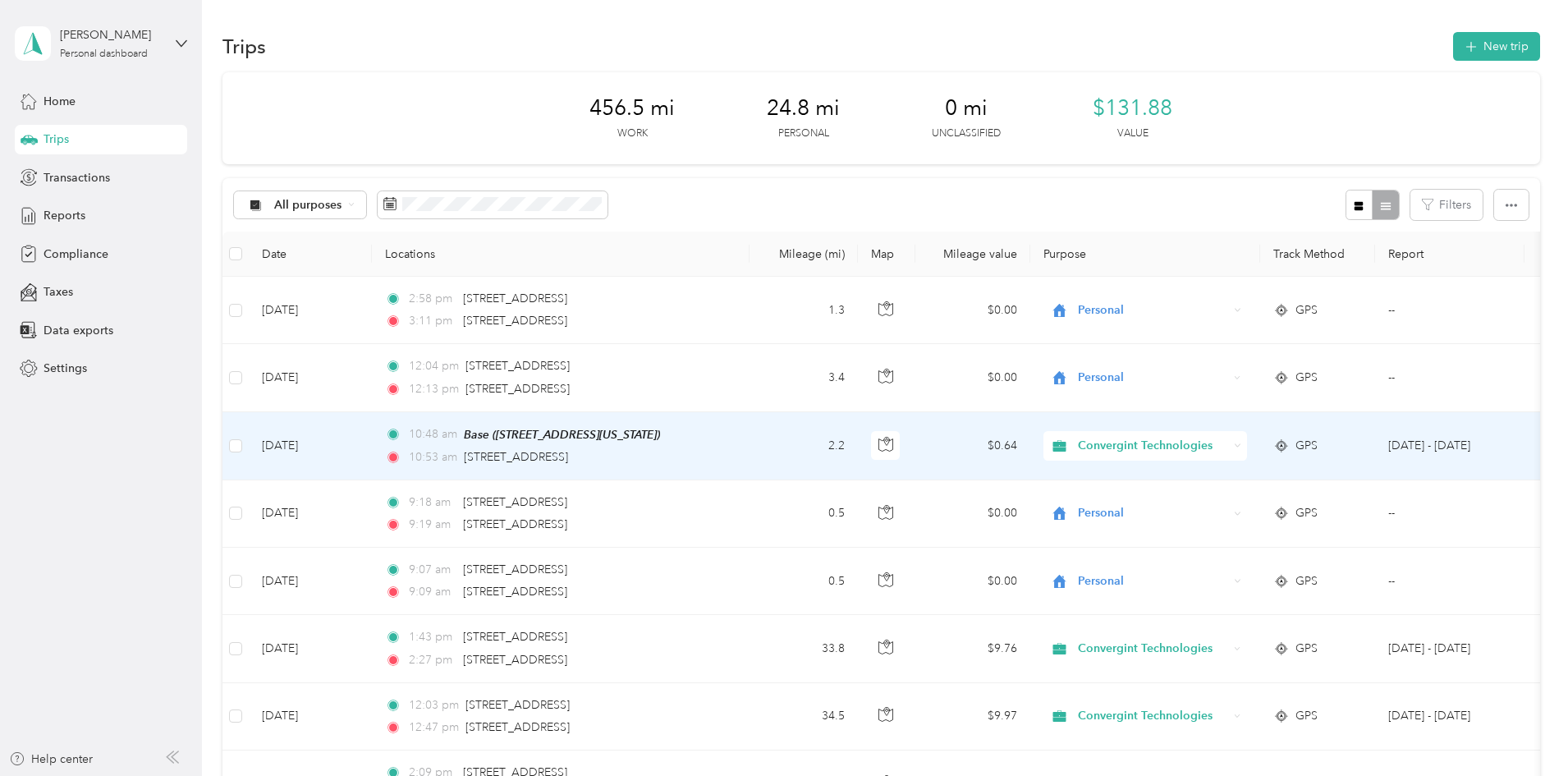
click at [1226, 443] on span "Convergint Technologies" at bounding box center [1153, 446] width 150 height 18
click at [1208, 510] on li "Personal" at bounding box center [1256, 499] width 207 height 29
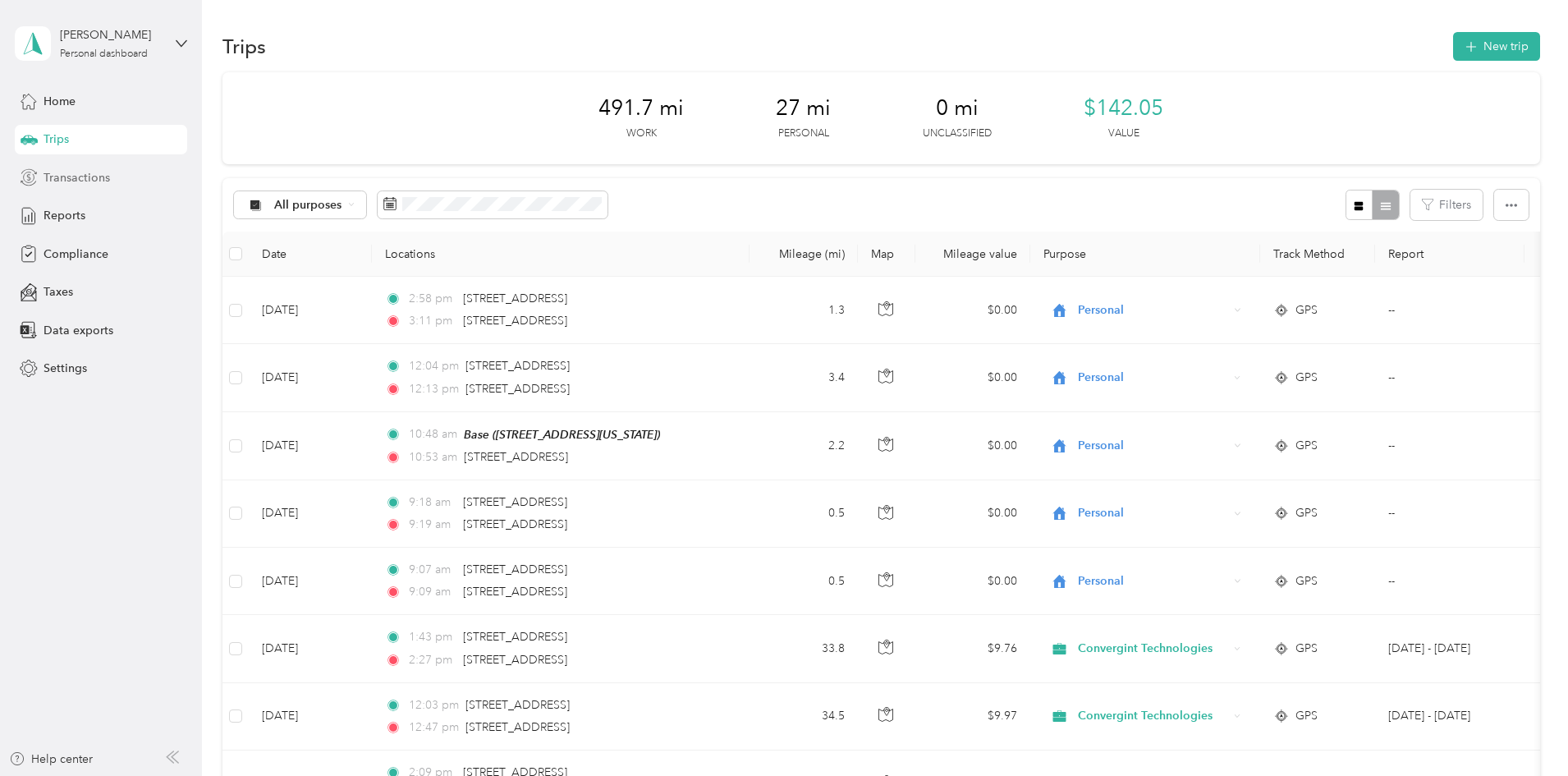
click at [77, 181] on span "Transactions" at bounding box center [77, 178] width 67 height 18
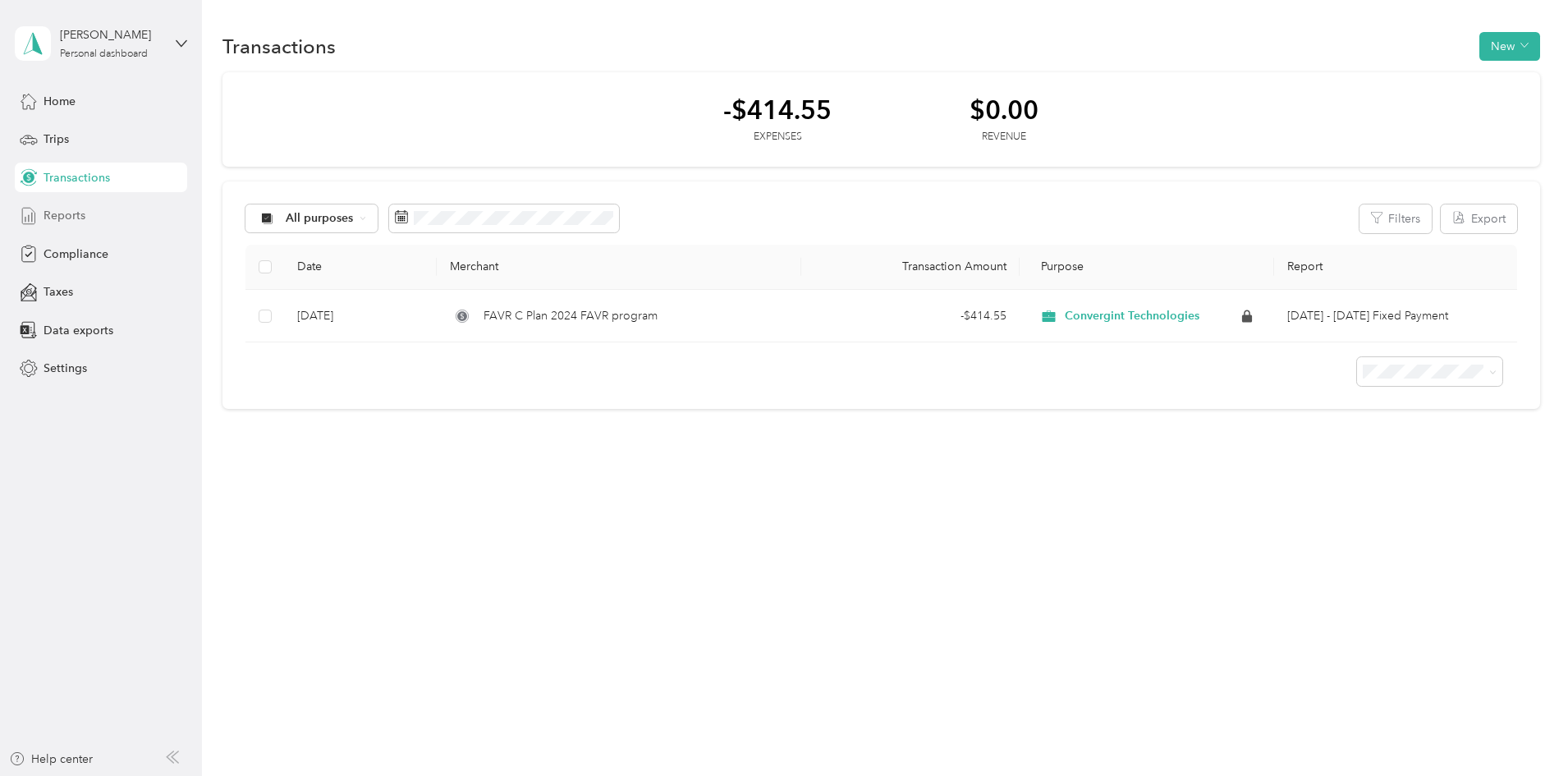
click at [65, 216] on span "Reports" at bounding box center [64, 216] width 42 height 18
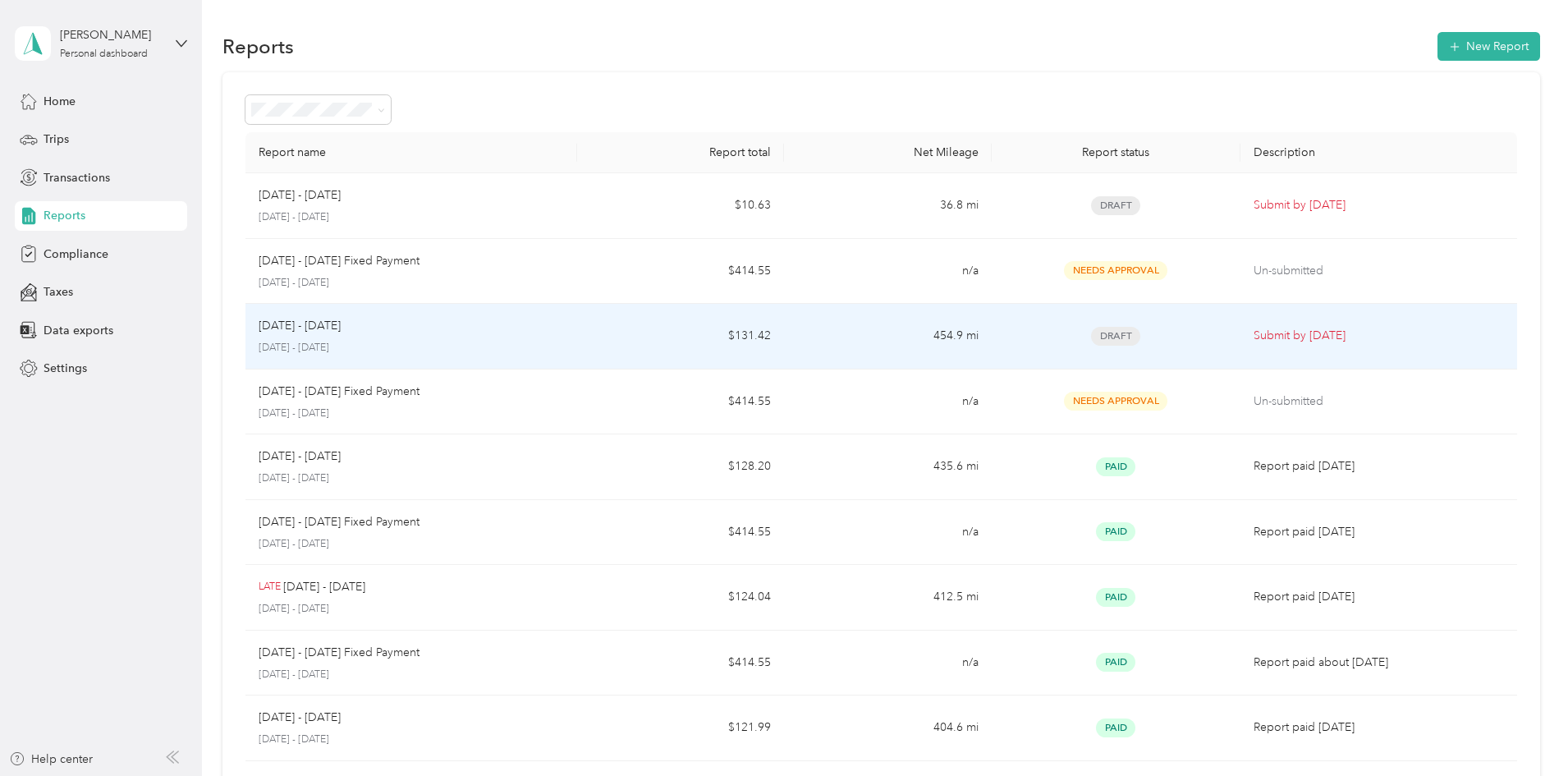
click at [495, 326] on div "[DATE] - [DATE]" at bounding box center [411, 326] width 305 height 18
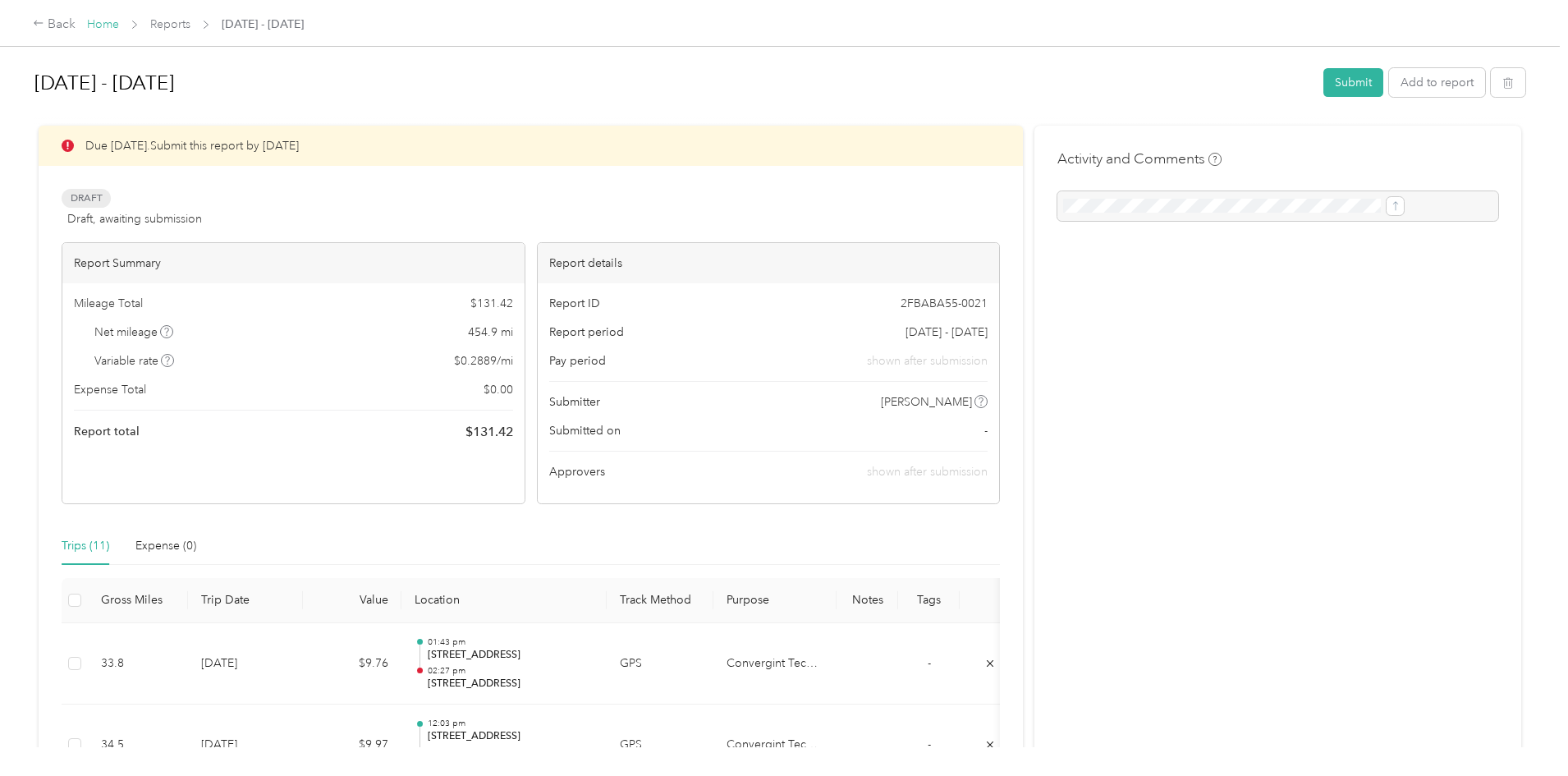
click at [119, 19] on link "Home" at bounding box center [103, 24] width 32 height 14
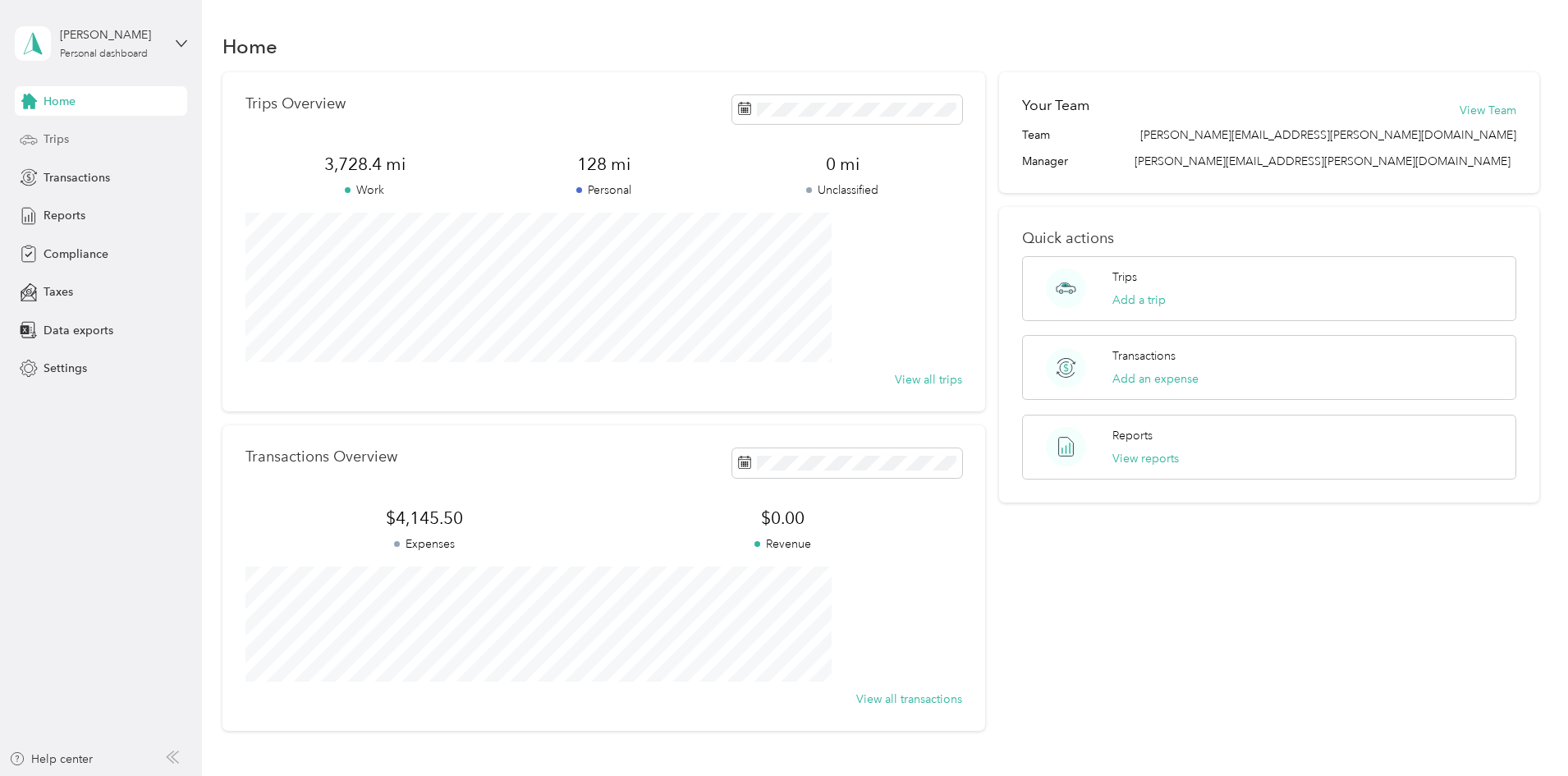
click at [49, 140] on span "Trips" at bounding box center [56, 139] width 26 height 18
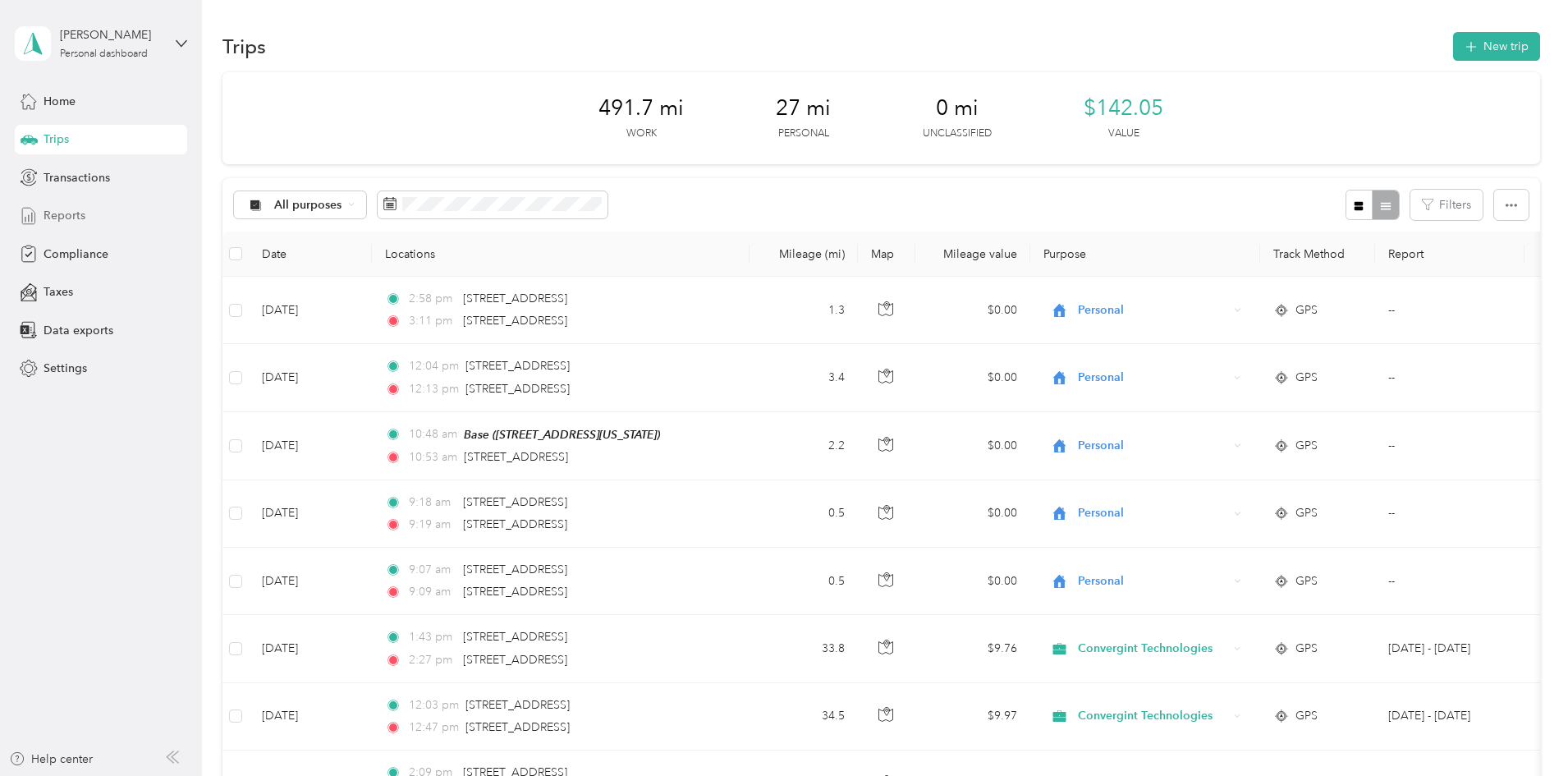
click at [77, 216] on span "Reports" at bounding box center [64, 216] width 42 height 18
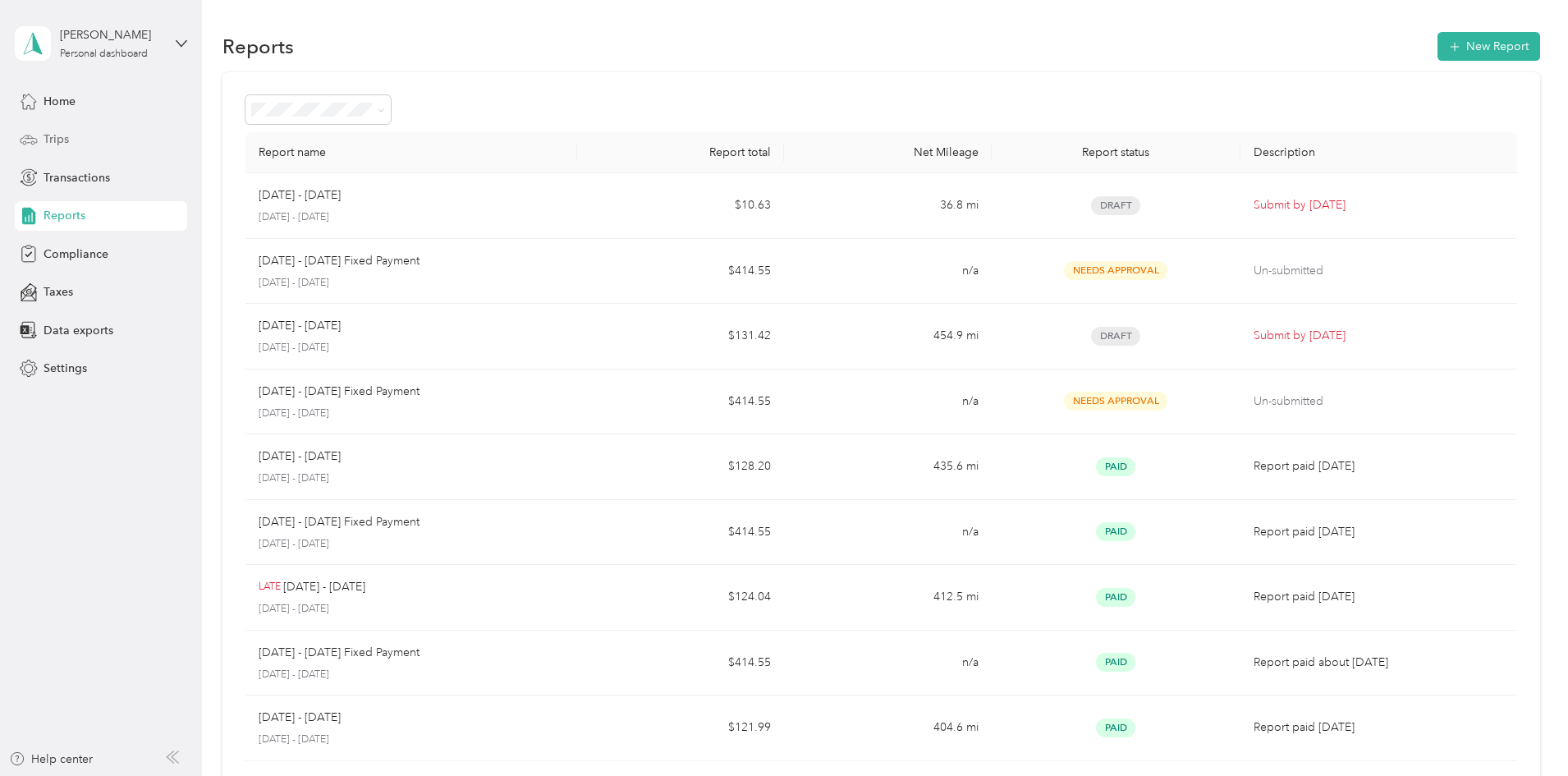
click at [53, 136] on span "Trips" at bounding box center [56, 139] width 26 height 18
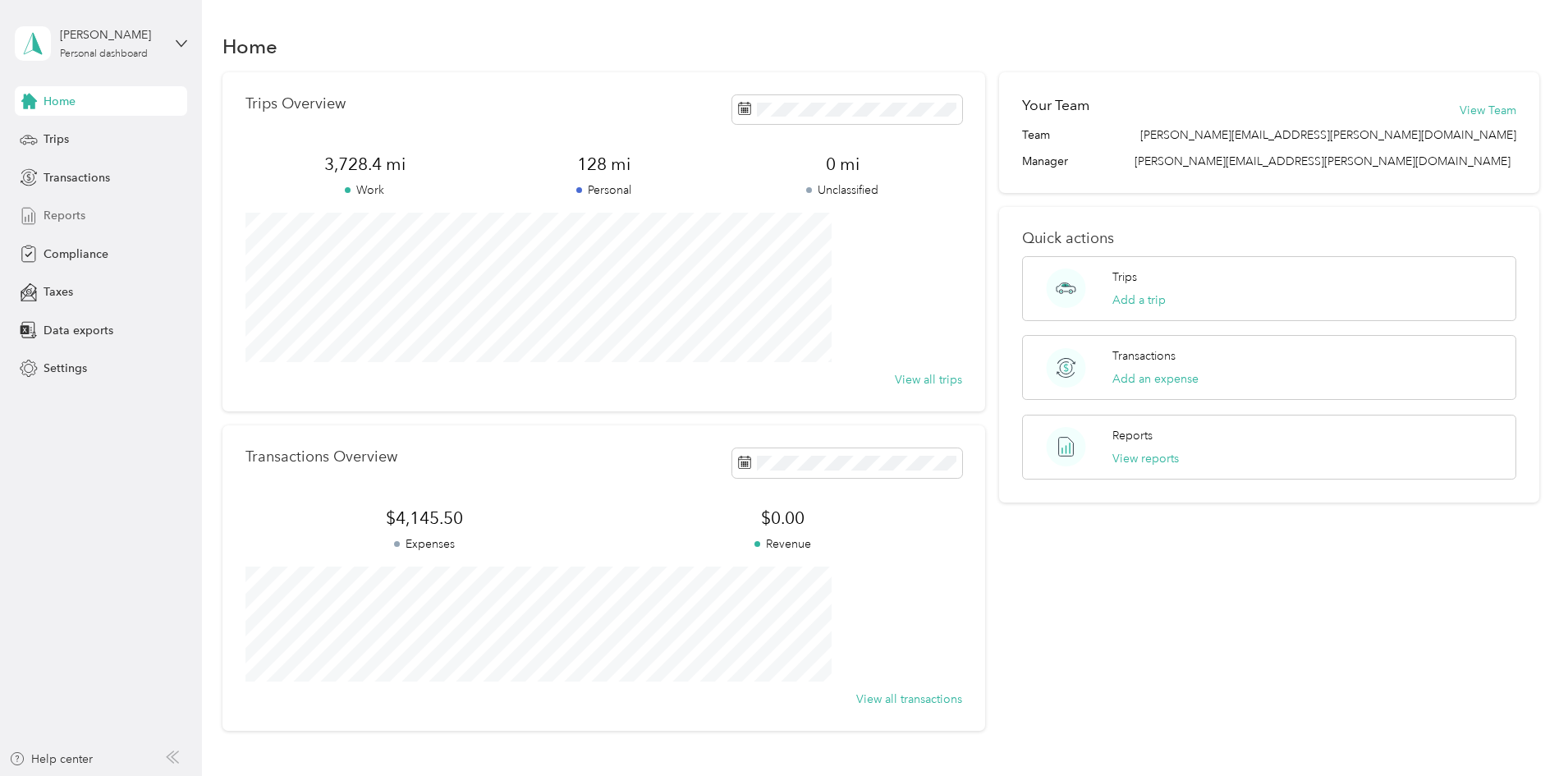
click at [73, 214] on span "Reports" at bounding box center [64, 216] width 42 height 18
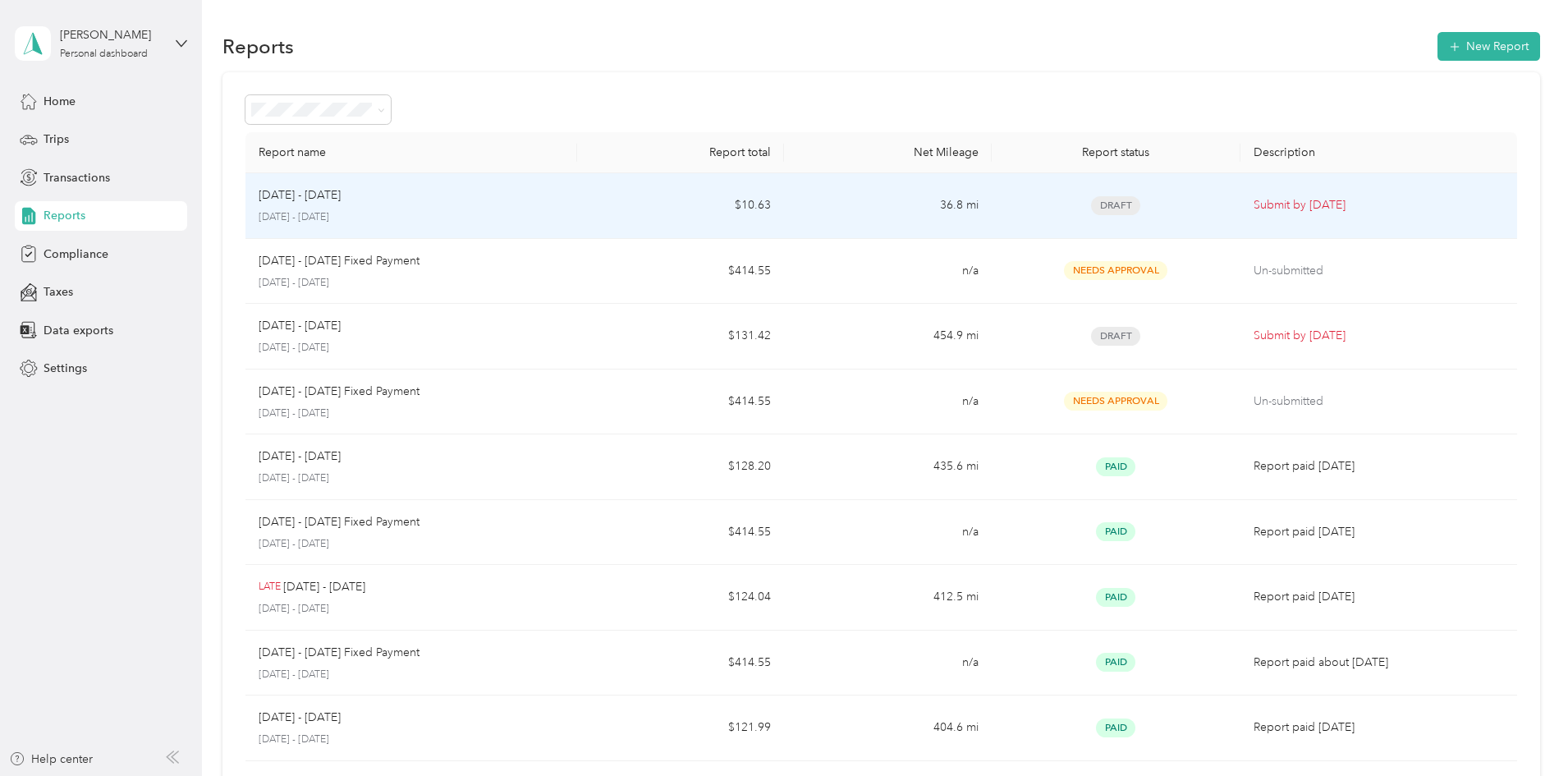
click at [438, 216] on p "[DATE] - [DATE]" at bounding box center [411, 217] width 305 height 15
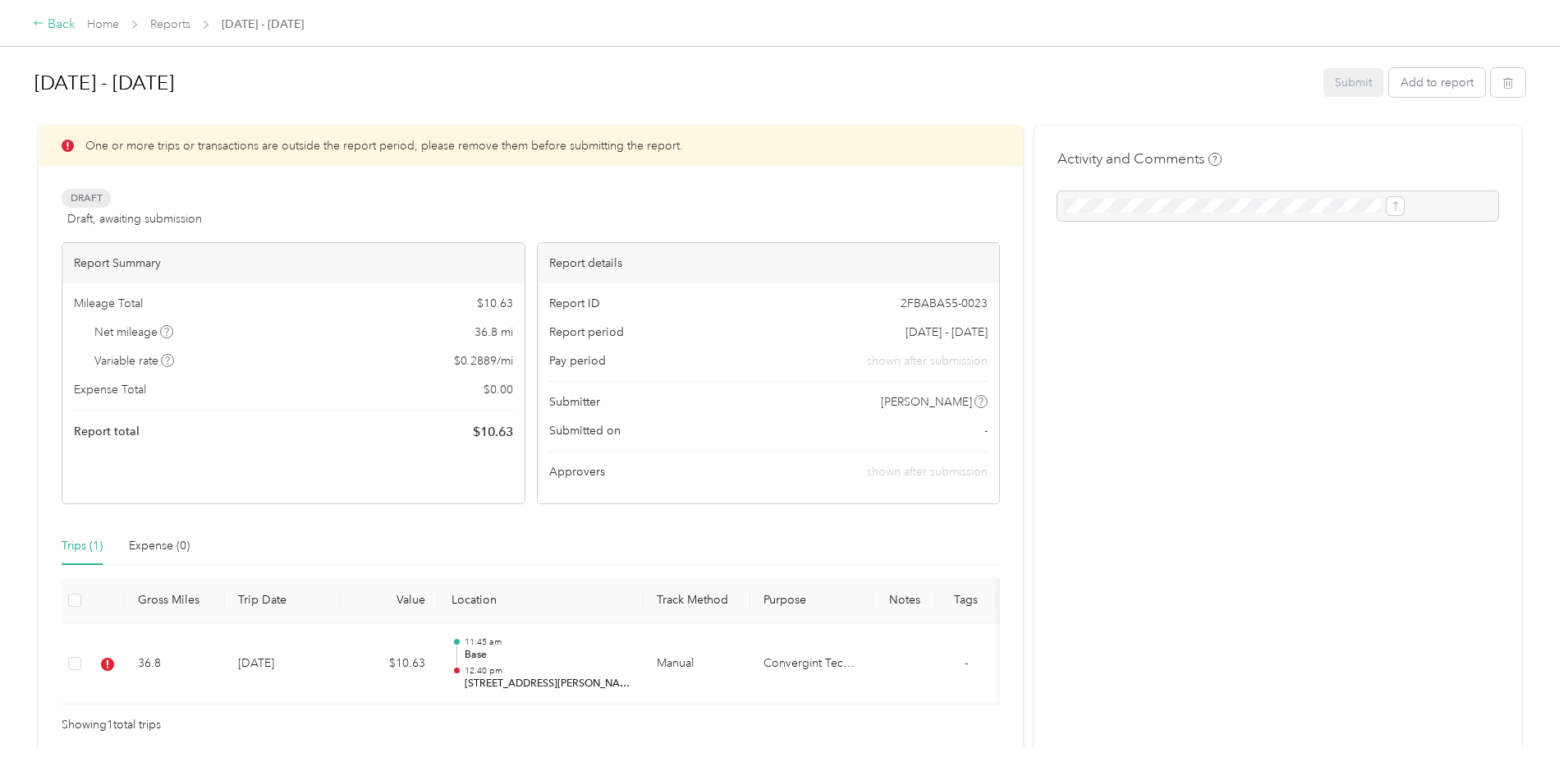
click at [76, 18] on div "Back" at bounding box center [55, 24] width 43 height 19
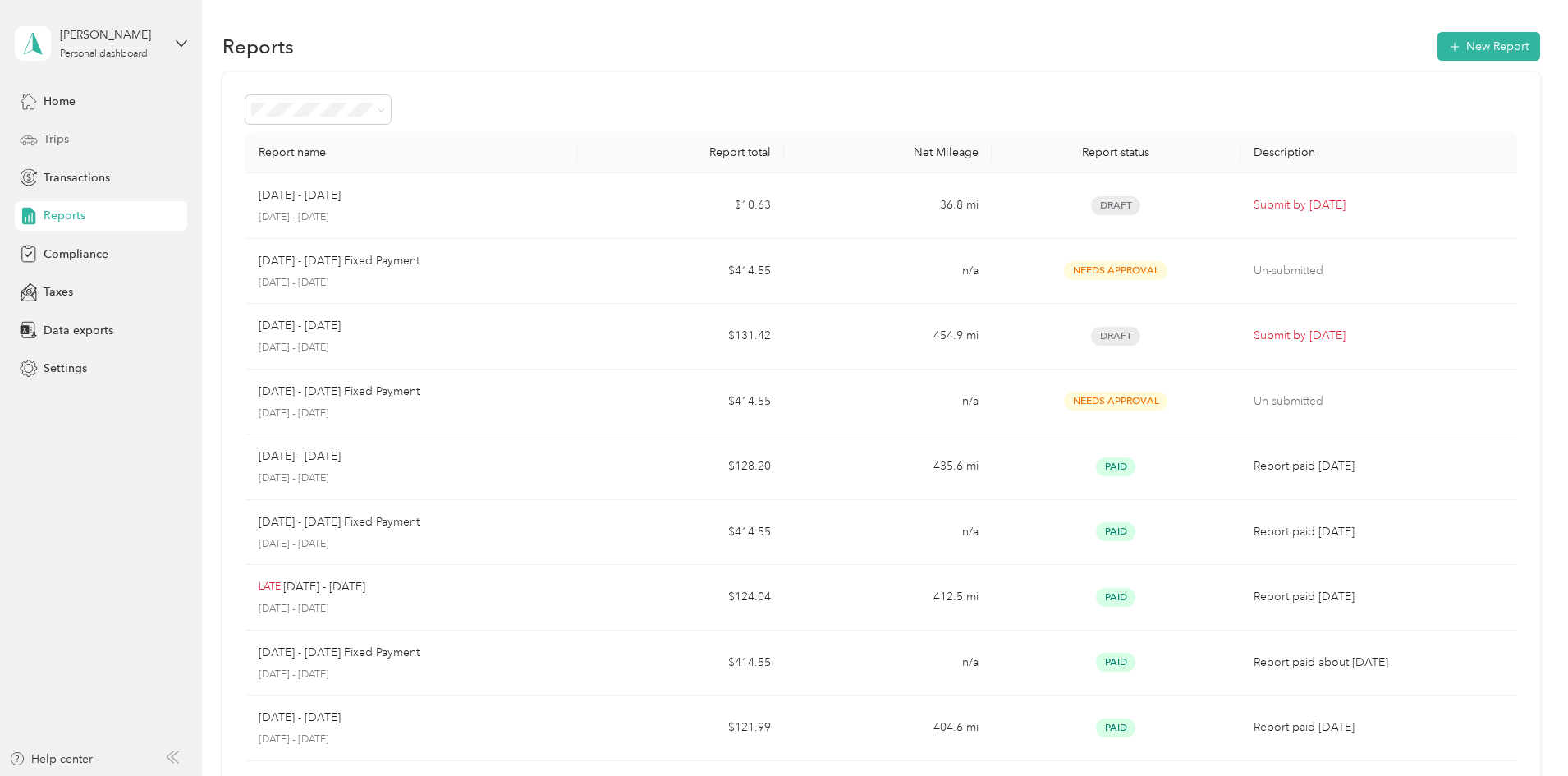
click at [64, 143] on span "Trips" at bounding box center [56, 139] width 26 height 18
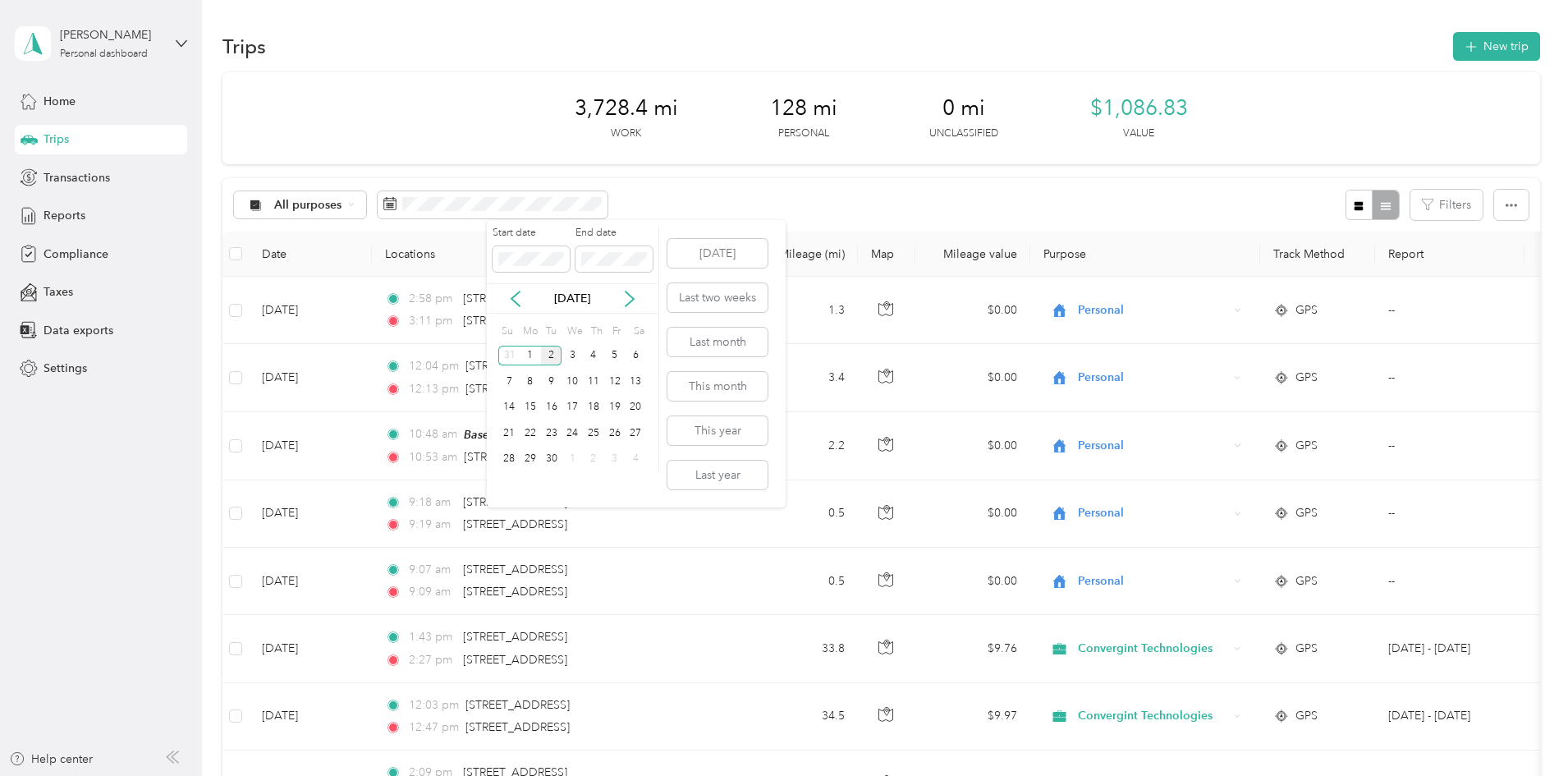
click at [572, 319] on div "We" at bounding box center [573, 330] width 18 height 23
click at [514, 297] on icon at bounding box center [515, 299] width 8 height 15
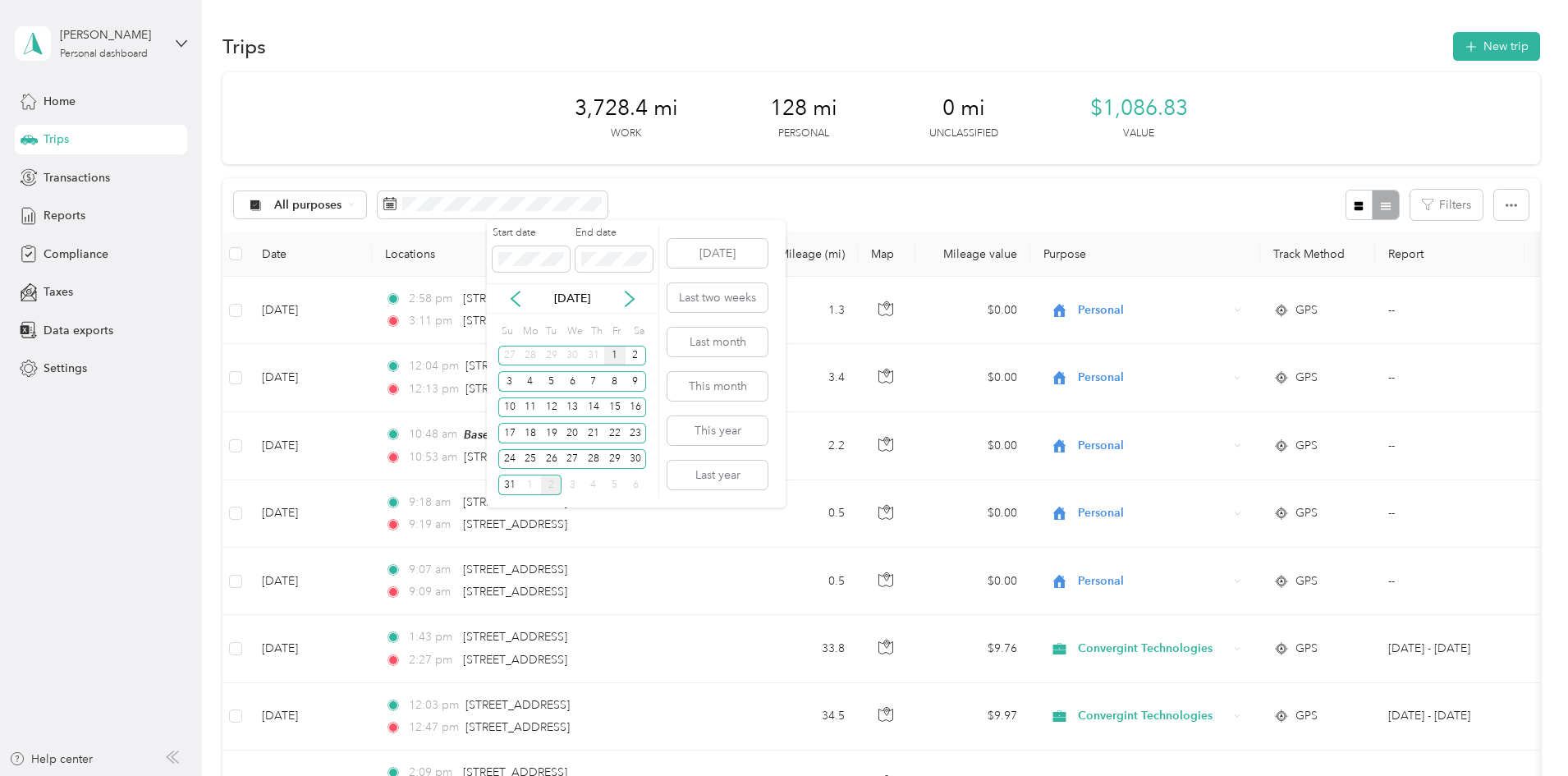
click at [614, 356] on div "1" at bounding box center [615, 356] width 21 height 20
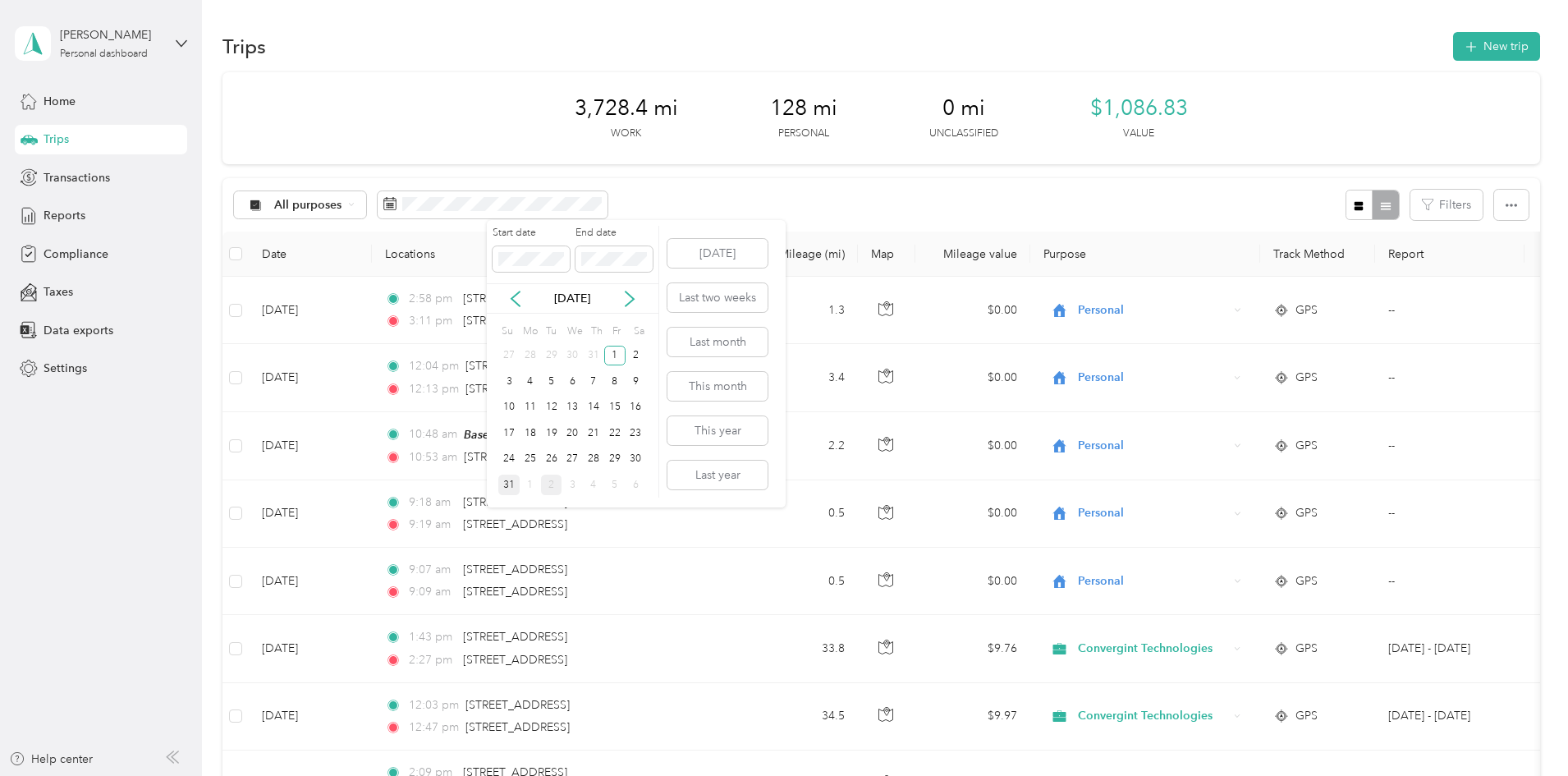
click at [510, 483] on div "31" at bounding box center [508, 485] width 21 height 20
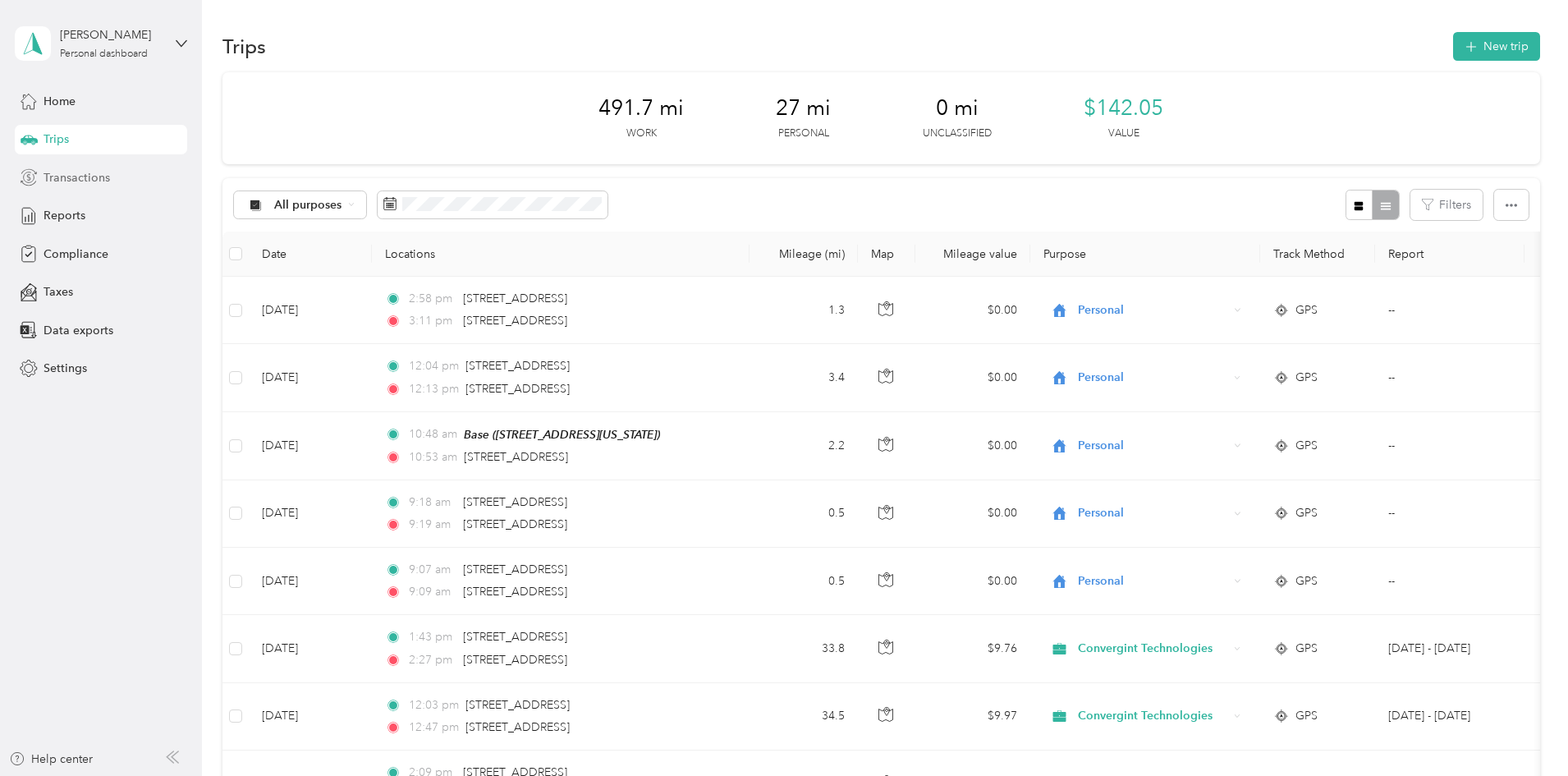
click at [77, 179] on span "Transactions" at bounding box center [77, 178] width 67 height 18
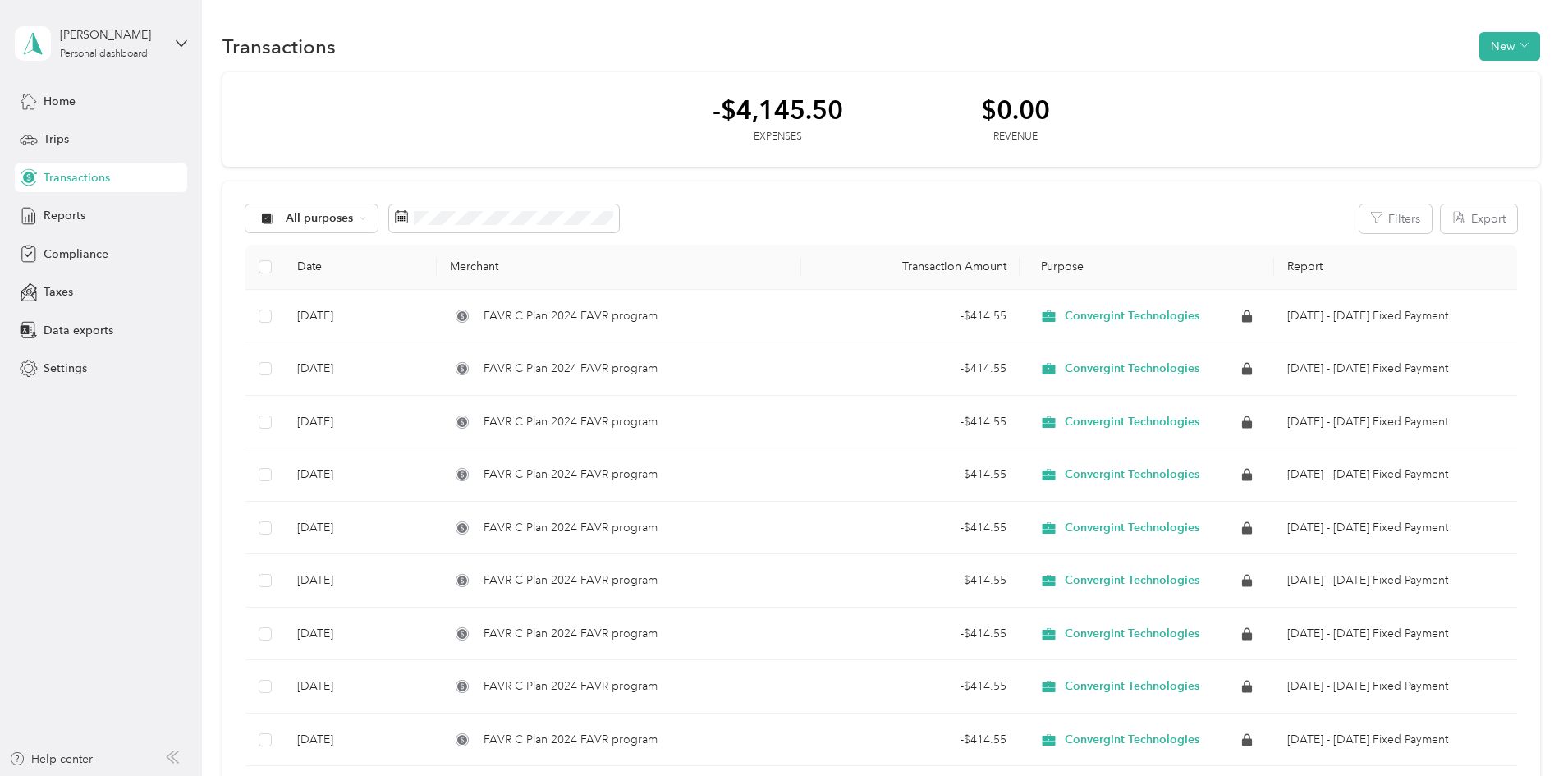
click at [80, 123] on div "Home Trips Transactions Reports Compliance Taxes Data exports Settings" at bounding box center [101, 234] width 172 height 297
click at [84, 129] on div "Trips" at bounding box center [101, 140] width 172 height 30
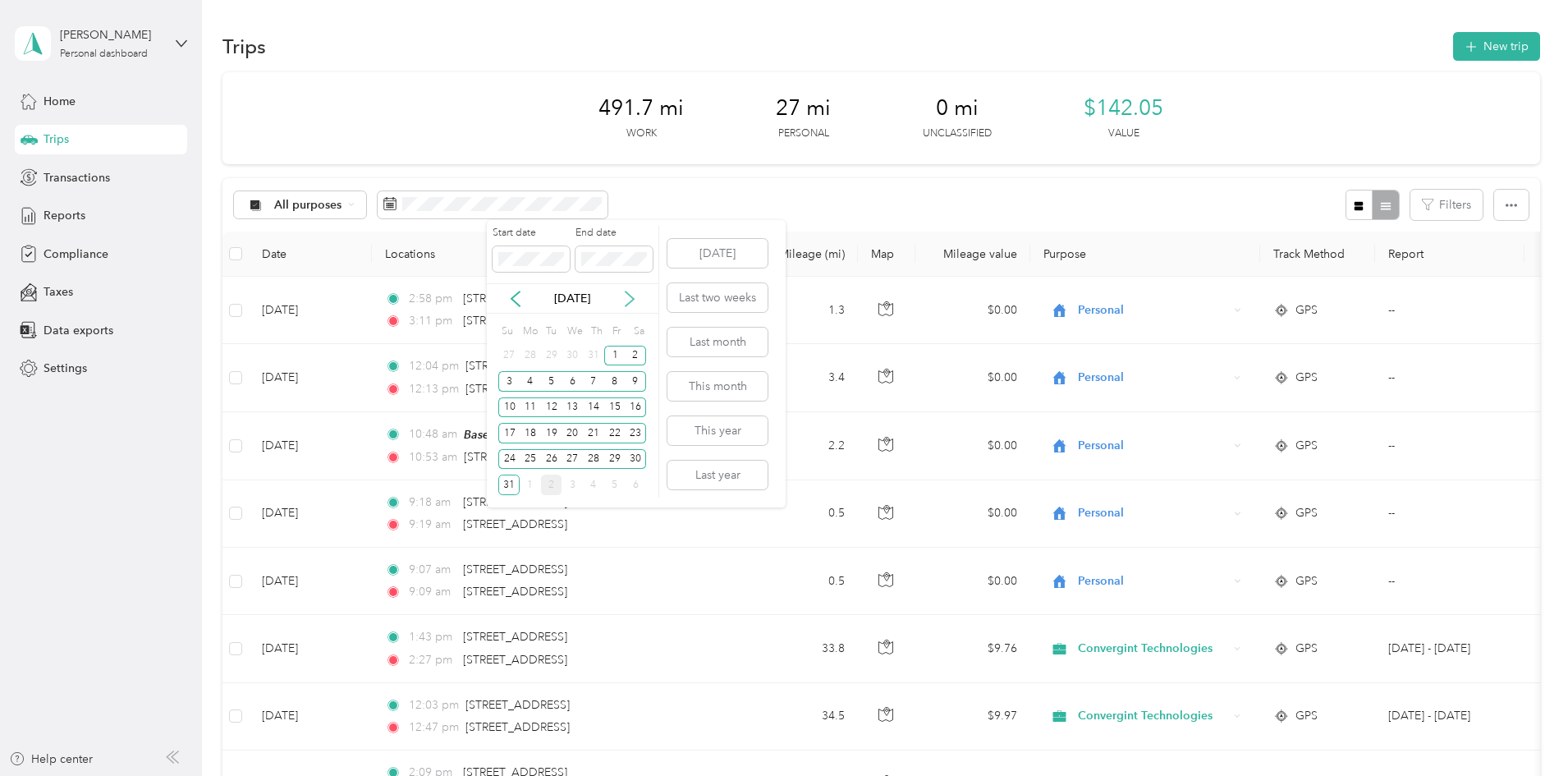
click at [626, 296] on icon at bounding box center [630, 299] width 17 height 17
click at [532, 349] on div "1" at bounding box center [530, 356] width 21 height 20
click at [554, 353] on div "2" at bounding box center [551, 356] width 21 height 20
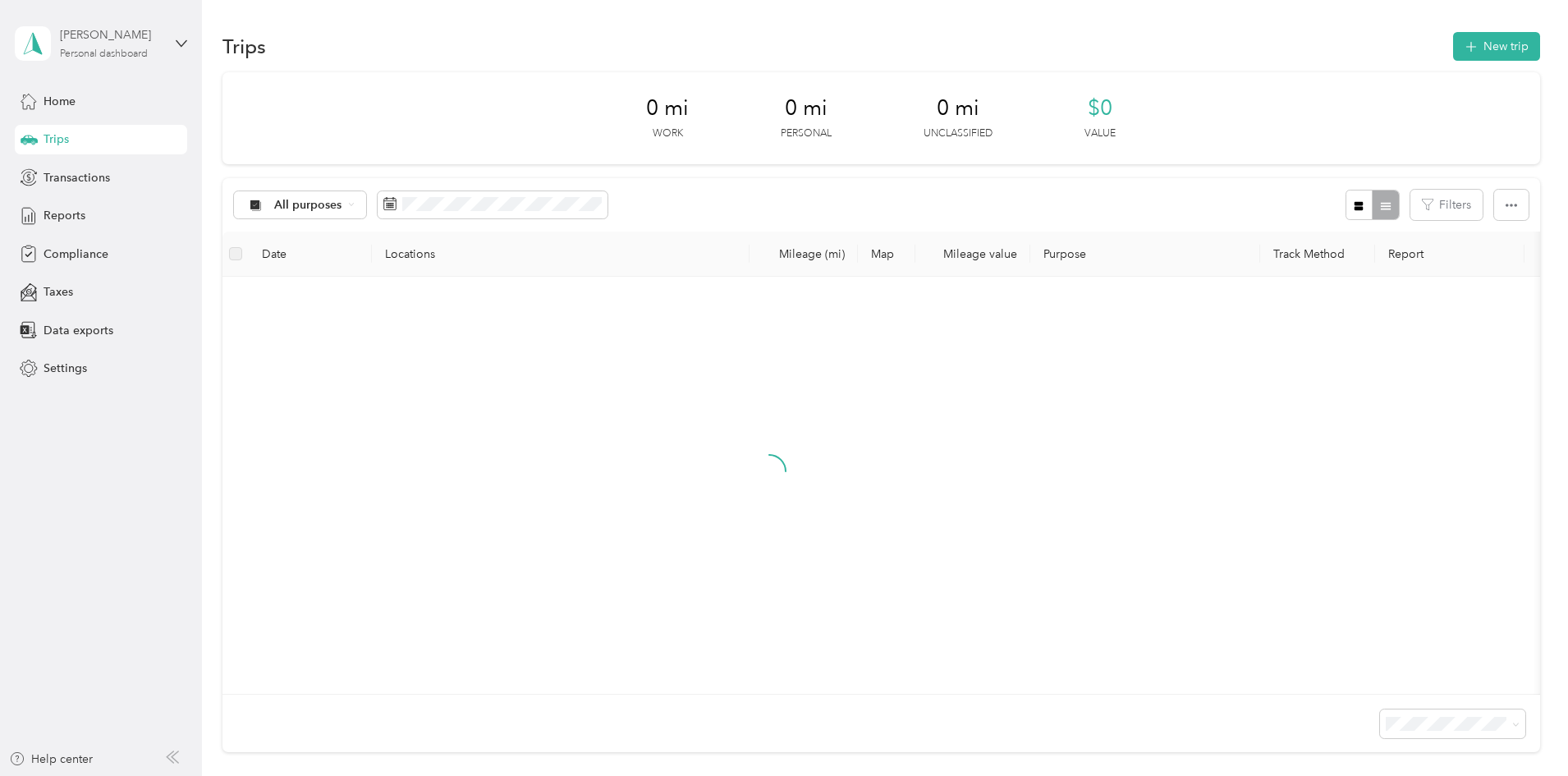
click at [136, 47] on div "Rob Oveson Personal dashboard" at bounding box center [111, 43] width 103 height 33
click at [62, 136] on div "Log out" at bounding box center [61, 135] width 63 height 18
